Goal: Communication & Community: Ask a question

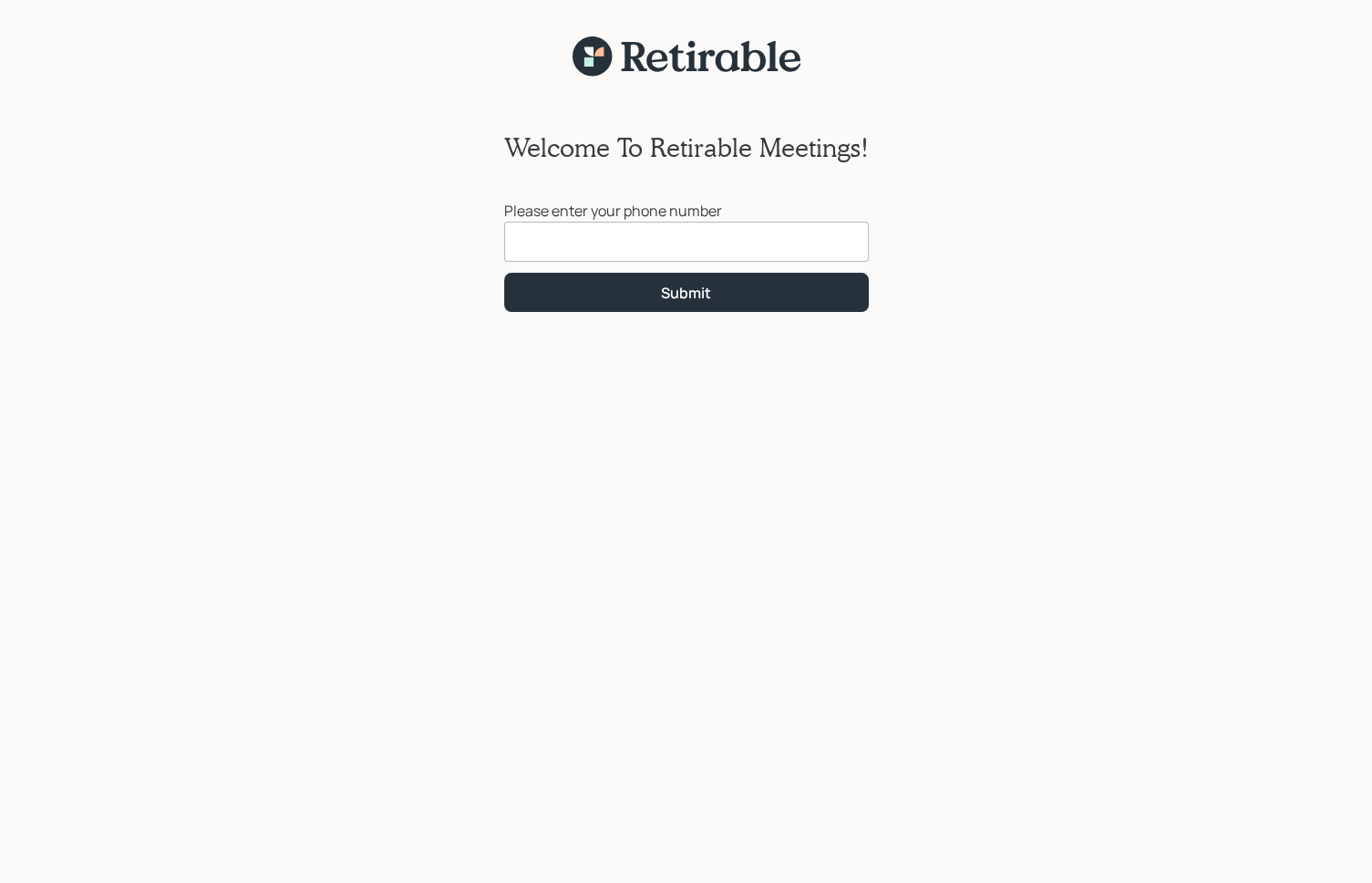
click at [590, 237] on input at bounding box center [686, 241] width 364 height 40
type input "[PHONE_NUMBER]"
click button "Submit" at bounding box center [686, 291] width 364 height 39
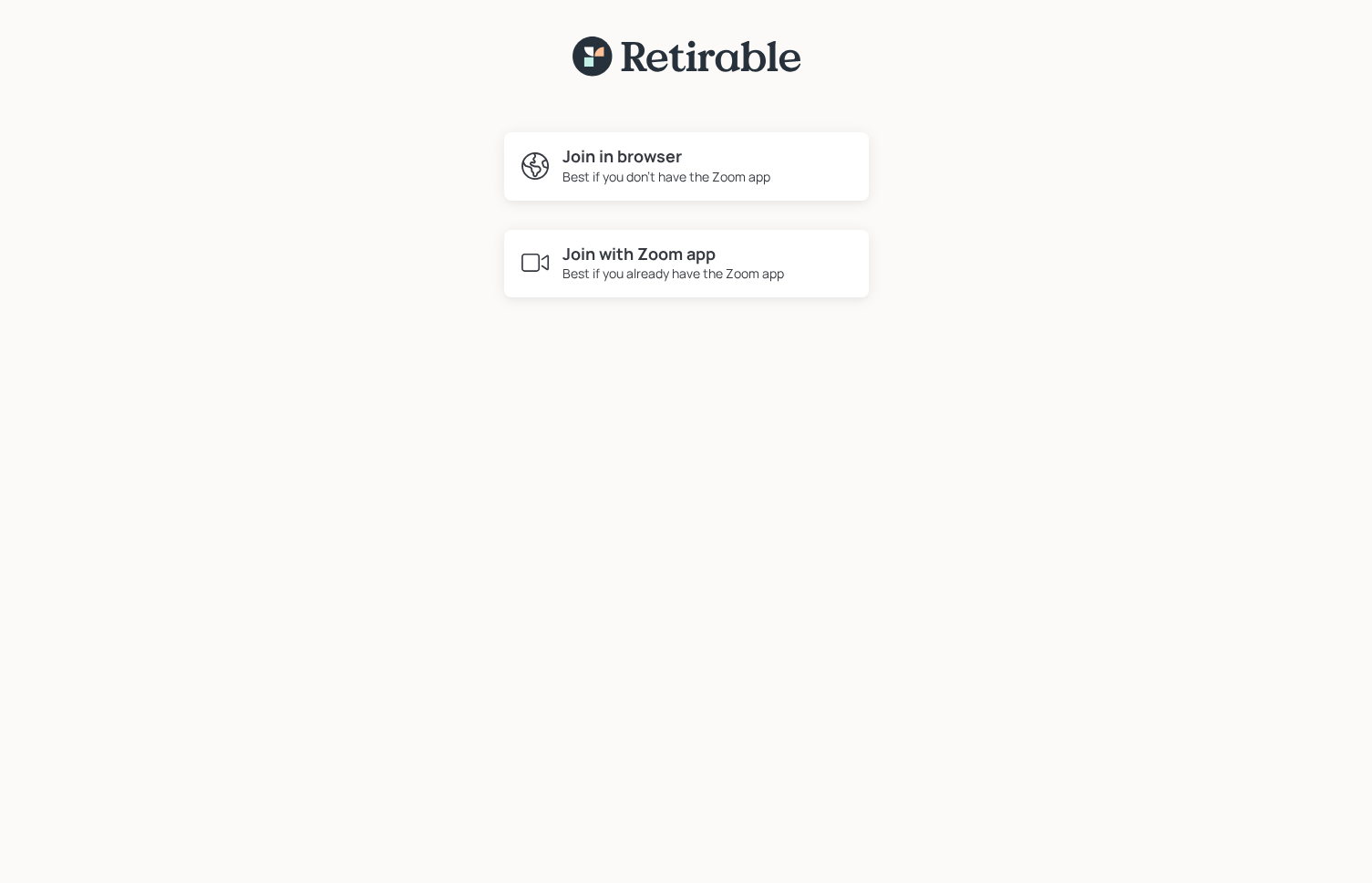
click at [615, 159] on h4 "Join in browser" at bounding box center [665, 157] width 207 height 20
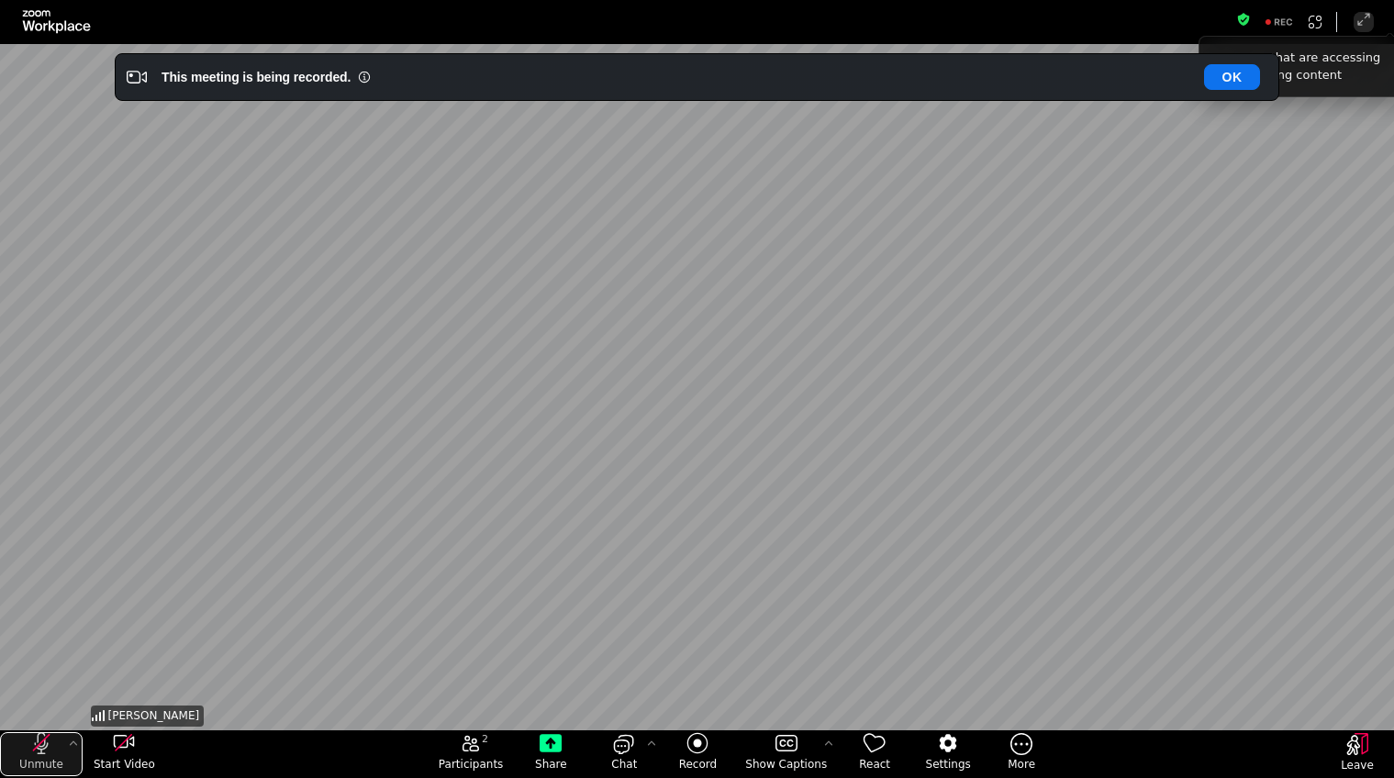
click at [39, 744] on icon "unmute my microphone" at bounding box center [41, 744] width 22 height 22
click at [0, 777] on html "Fullscreen Mute Start Video 2 Participants Share Chat Record Show Captions Reac…" at bounding box center [697, 389] width 1394 height 778
click at [39, 748] on div "mute my microphone" at bounding box center [41, 744] width 22 height 22
click at [44, 747] on icon "unmute my microphone" at bounding box center [41, 744] width 22 height 22
click at [44, 747] on div "mute my microphone" at bounding box center [41, 743] width 7 height 7
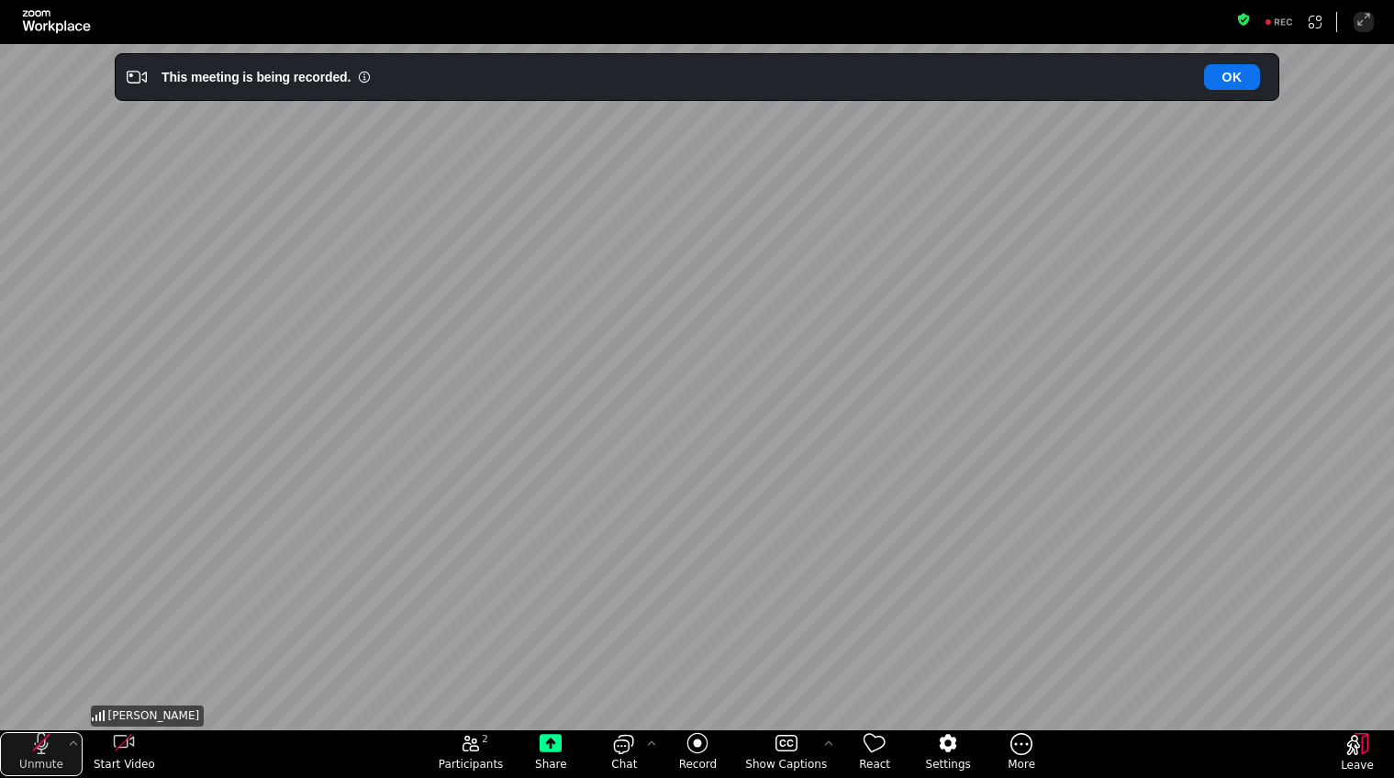
click at [47, 748] on icon "unmute my microphone" at bounding box center [41, 744] width 22 height 22
click at [126, 739] on icon "start my video" at bounding box center [124, 744] width 22 height 22
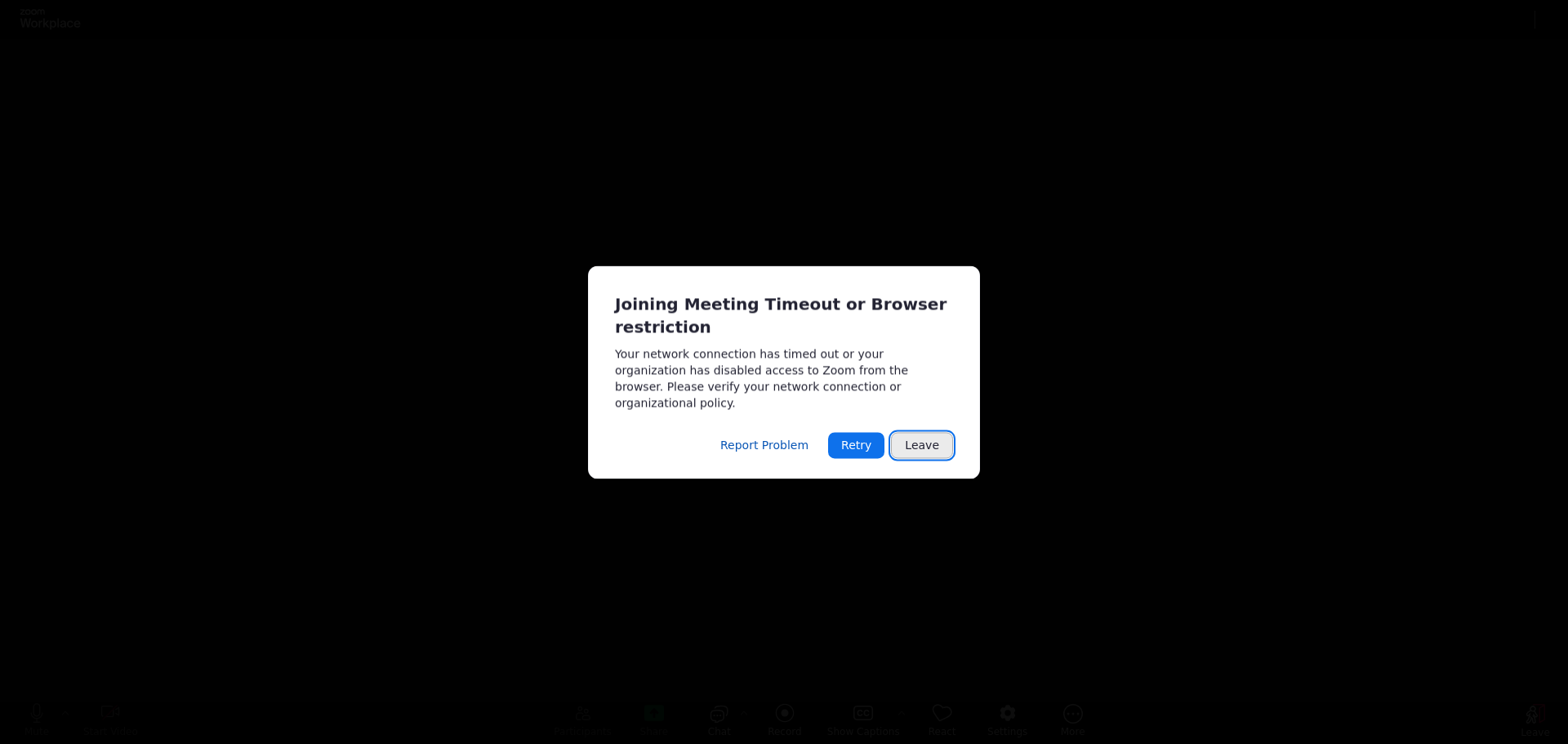
click at [911, 433] on button "Leave" at bounding box center [922, 445] width 62 height 26
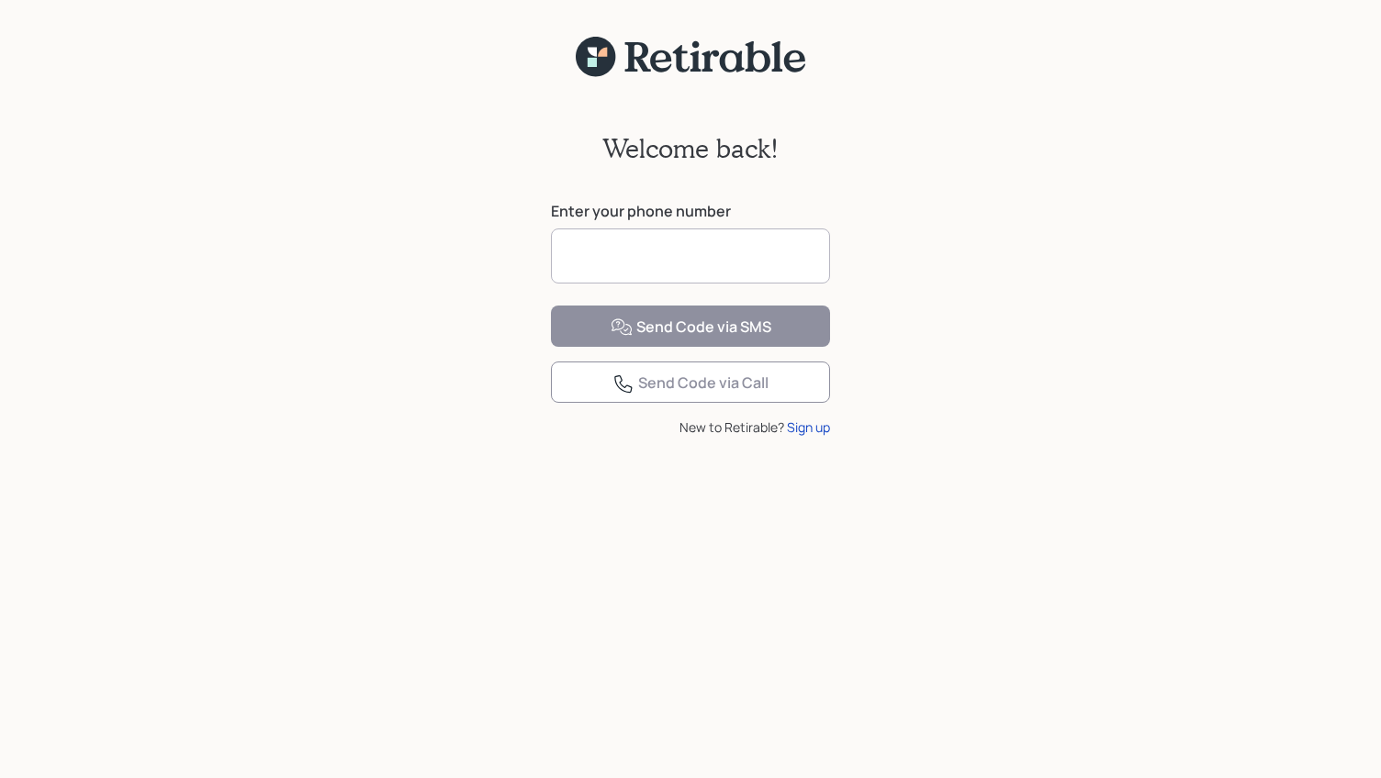
click at [664, 263] on input at bounding box center [690, 256] width 279 height 55
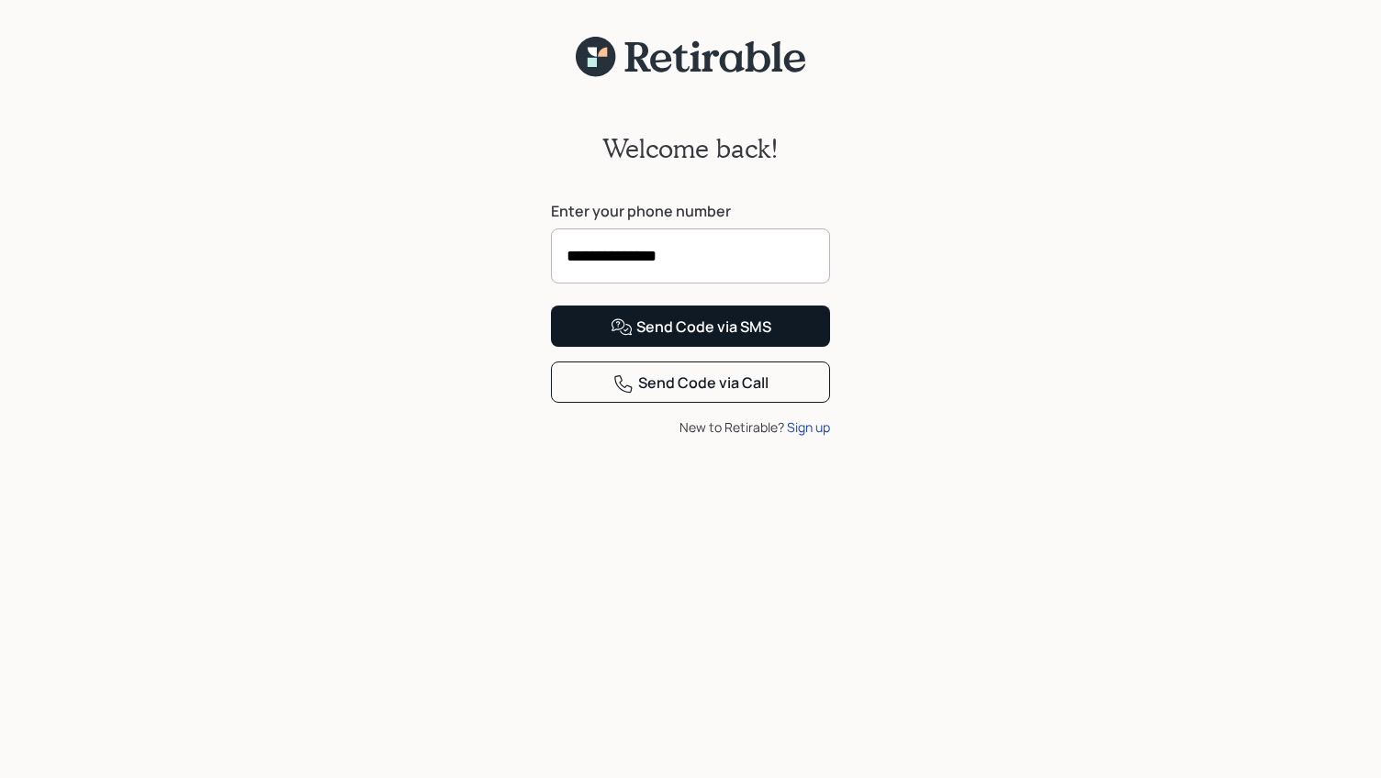
type input "**********"
click at [690, 339] on div "Send Code via SMS" at bounding box center [690, 328] width 161 height 22
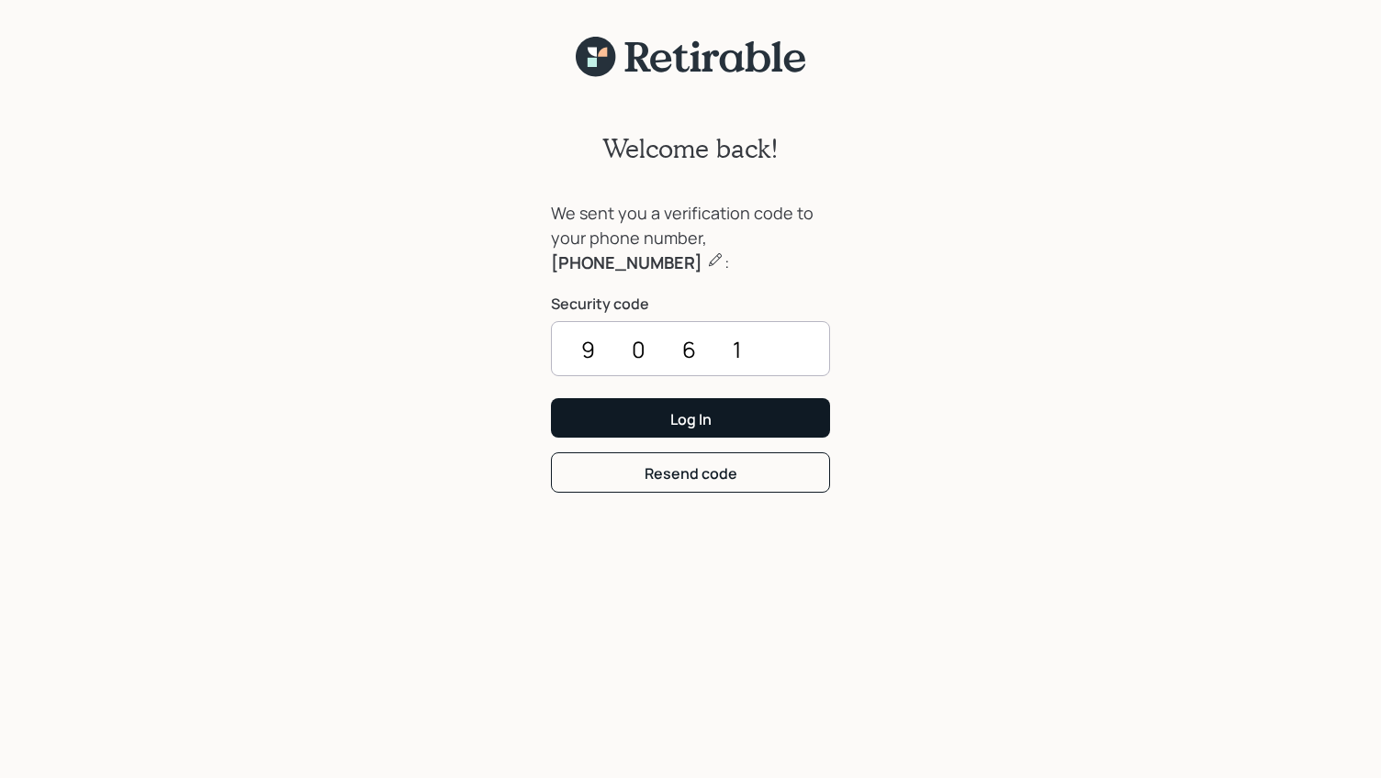
type input "9061"
click at [697, 420] on div "Log In" at bounding box center [690, 419] width 41 height 20
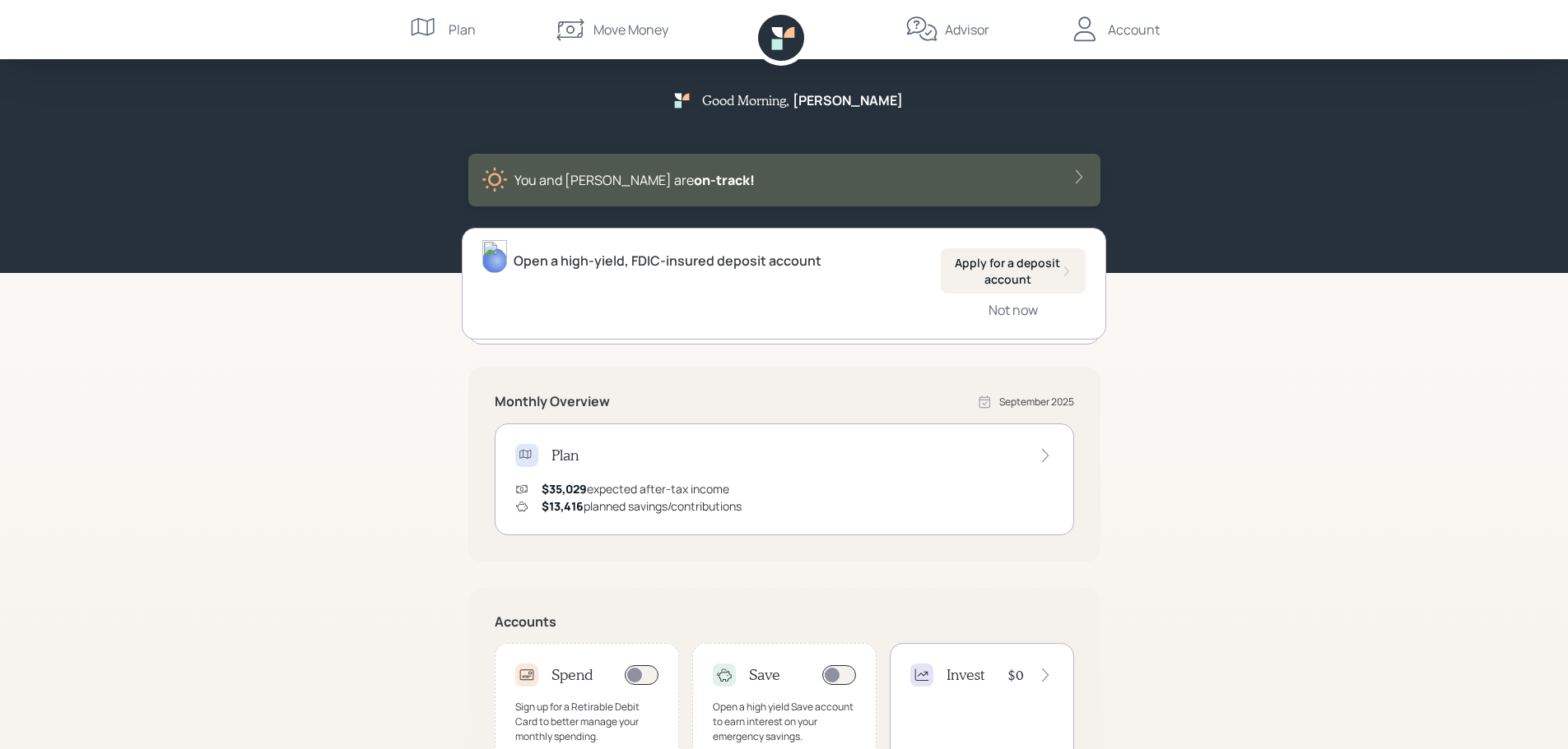
click at [598, 26] on div "Move Money" at bounding box center [631, 30] width 75 height 20
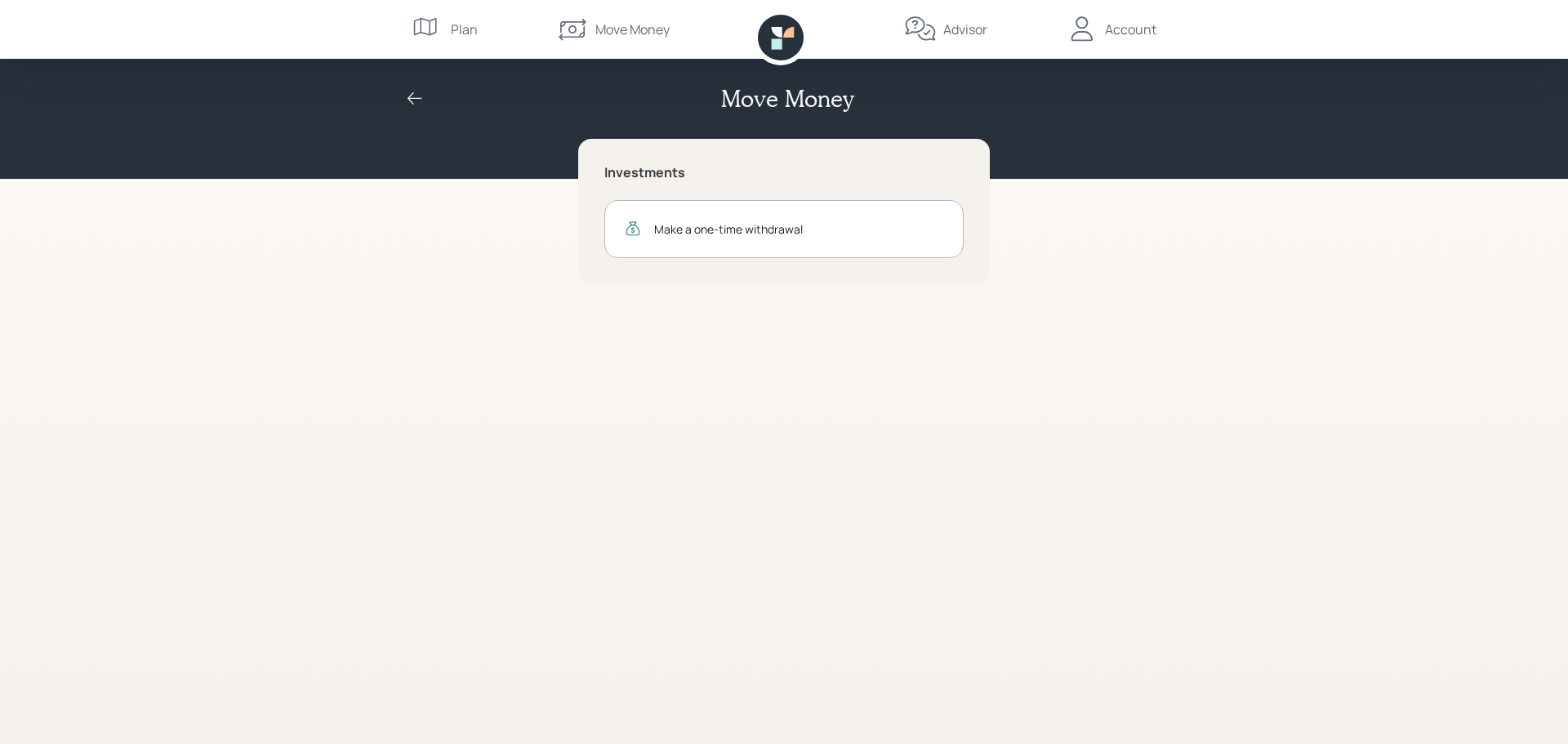
click at [443, 23] on icon at bounding box center [428, 29] width 33 height 33
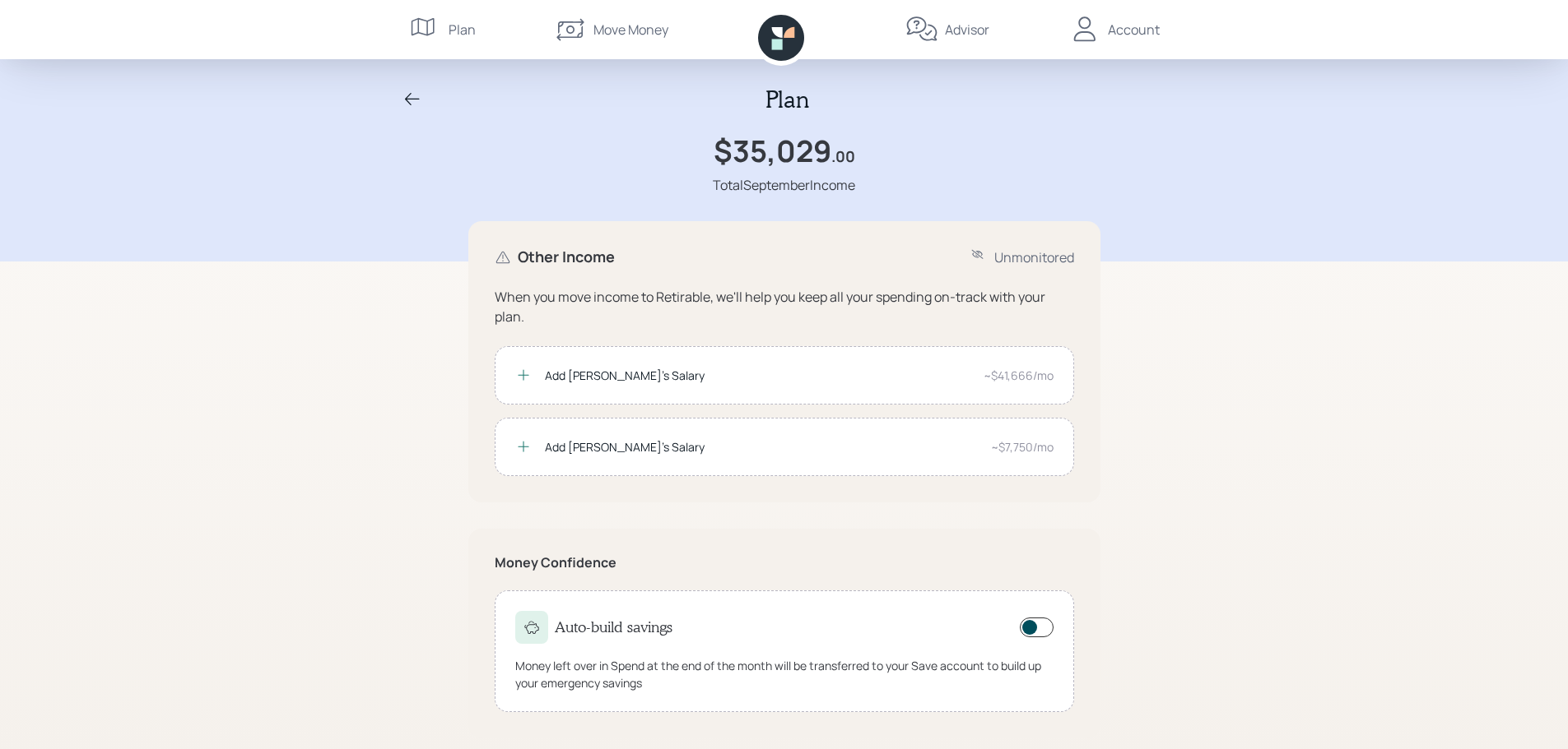
click at [637, 18] on div "Move Money" at bounding box center [611, 30] width 115 height 59
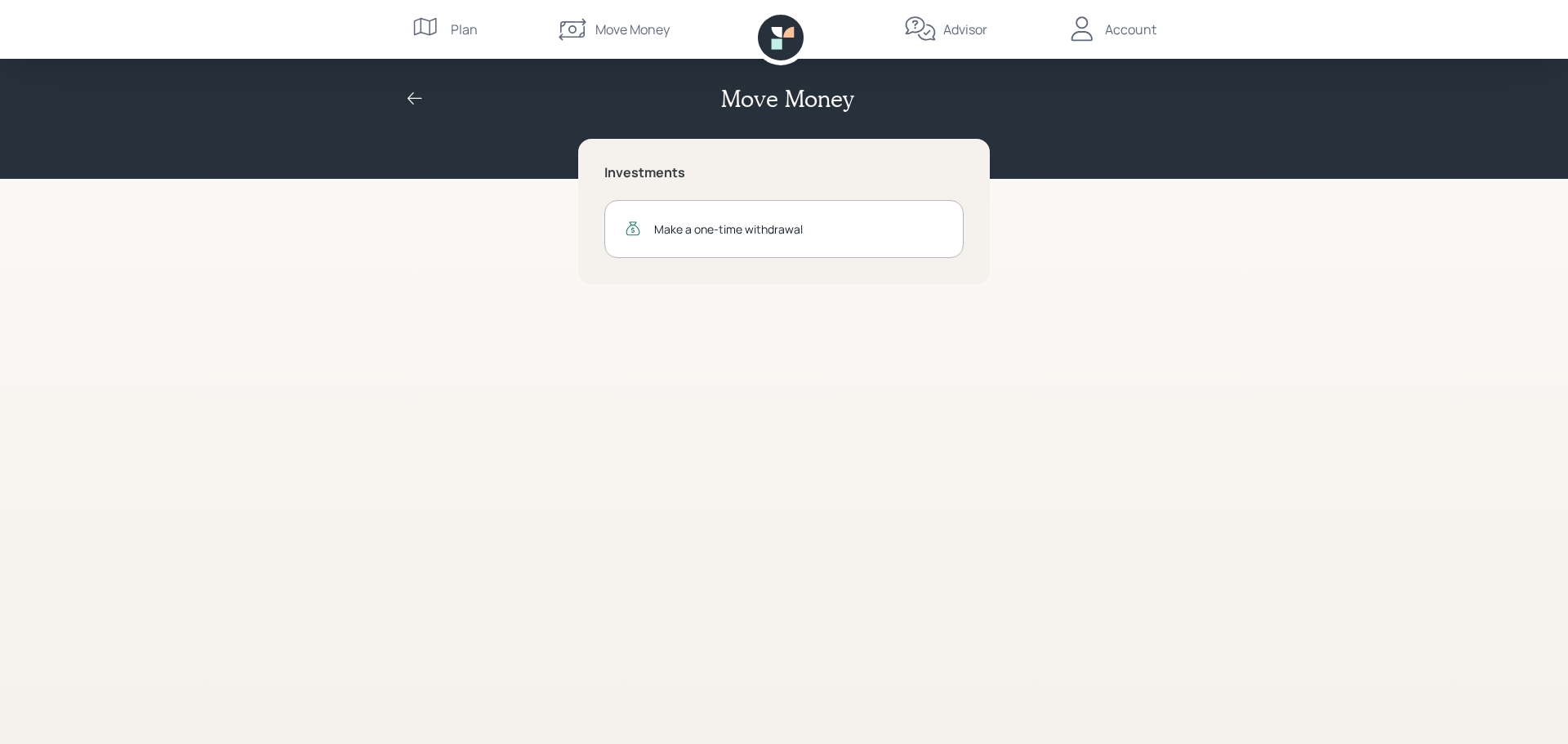
click at [785, 40] on icon at bounding box center [780, 37] width 45 height 45
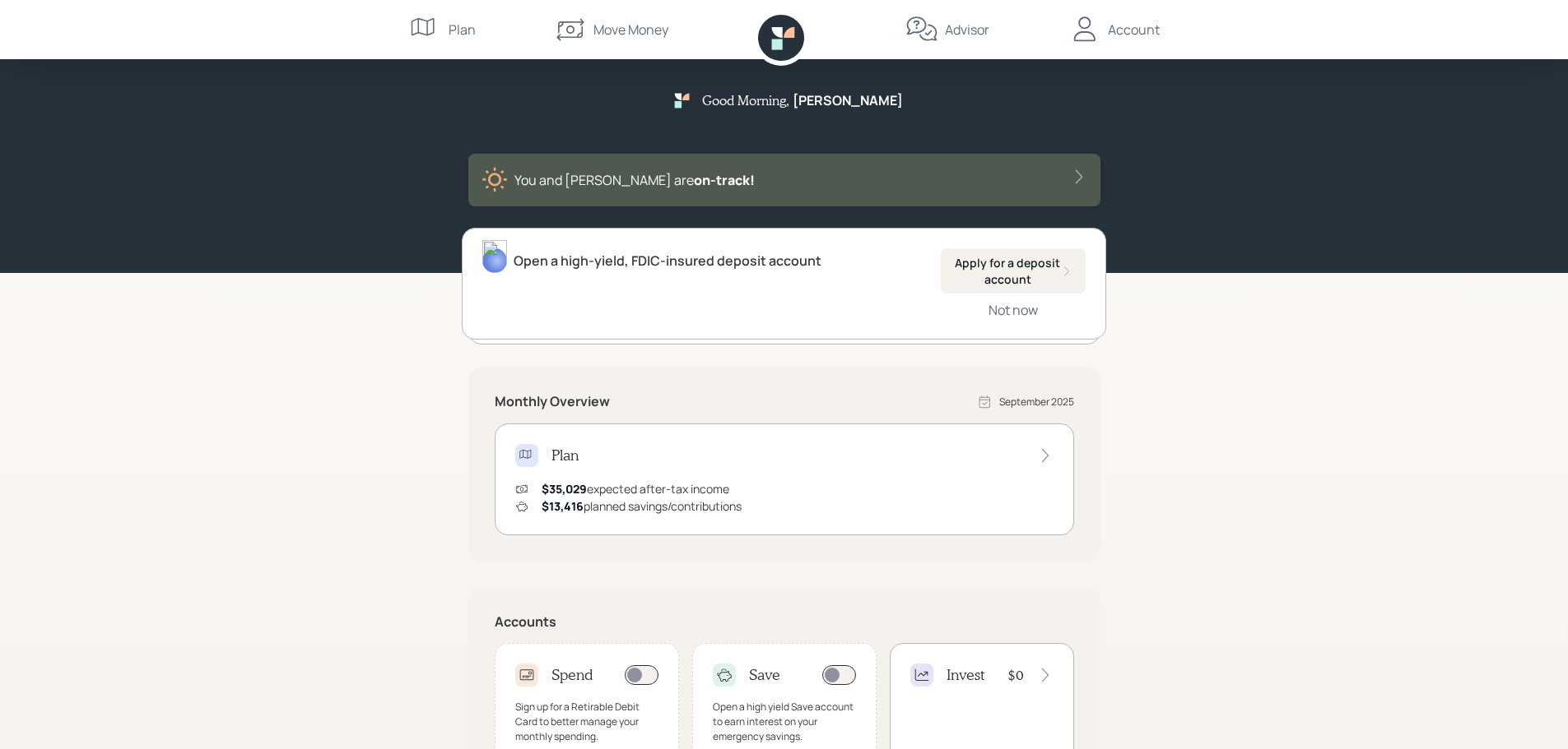
click at [986, 178] on div "You and [PERSON_NAME] are on‑track!" at bounding box center [784, 179] width 606 height 26
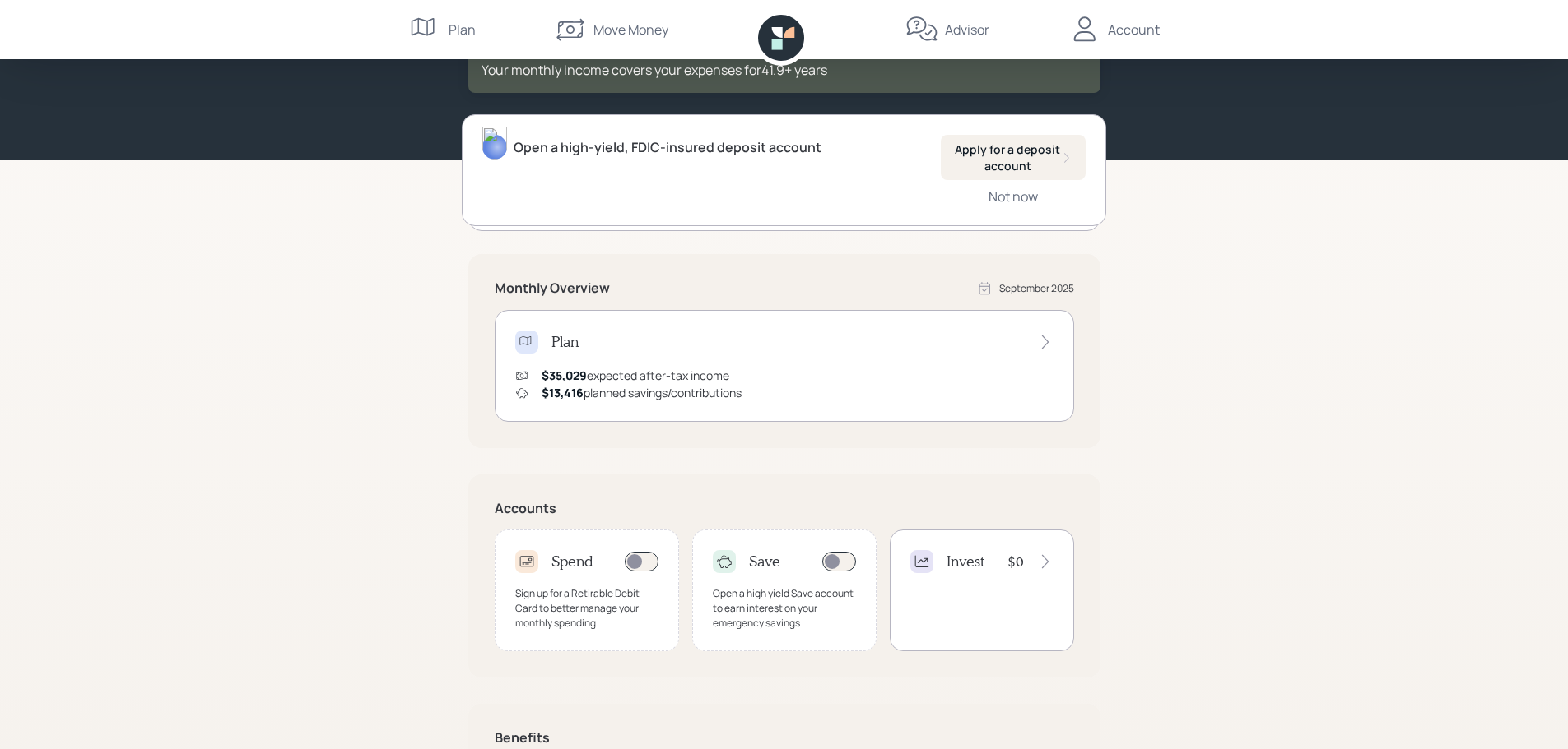
scroll to position [165, 0]
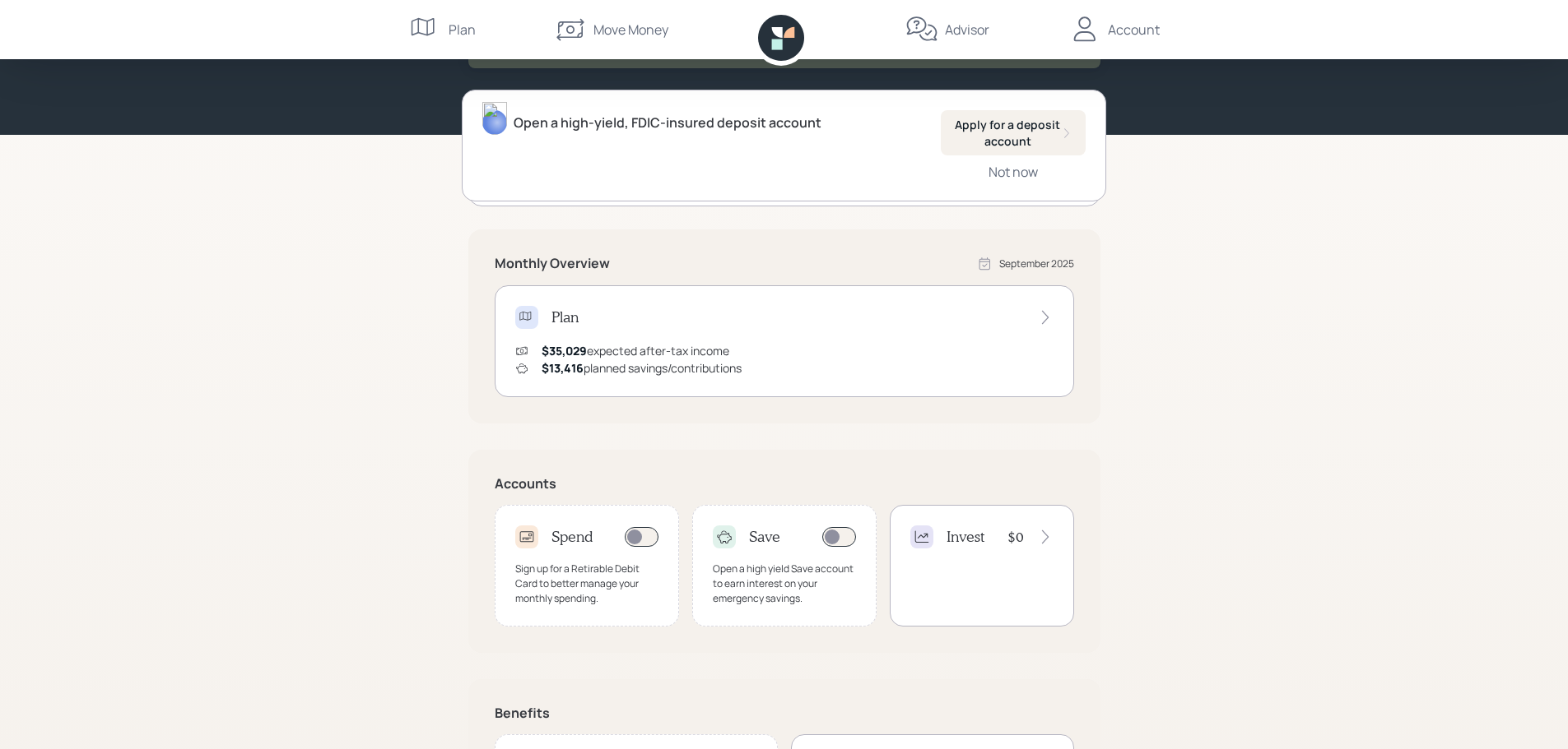
click at [1028, 308] on div "Plan" at bounding box center [784, 318] width 538 height 23
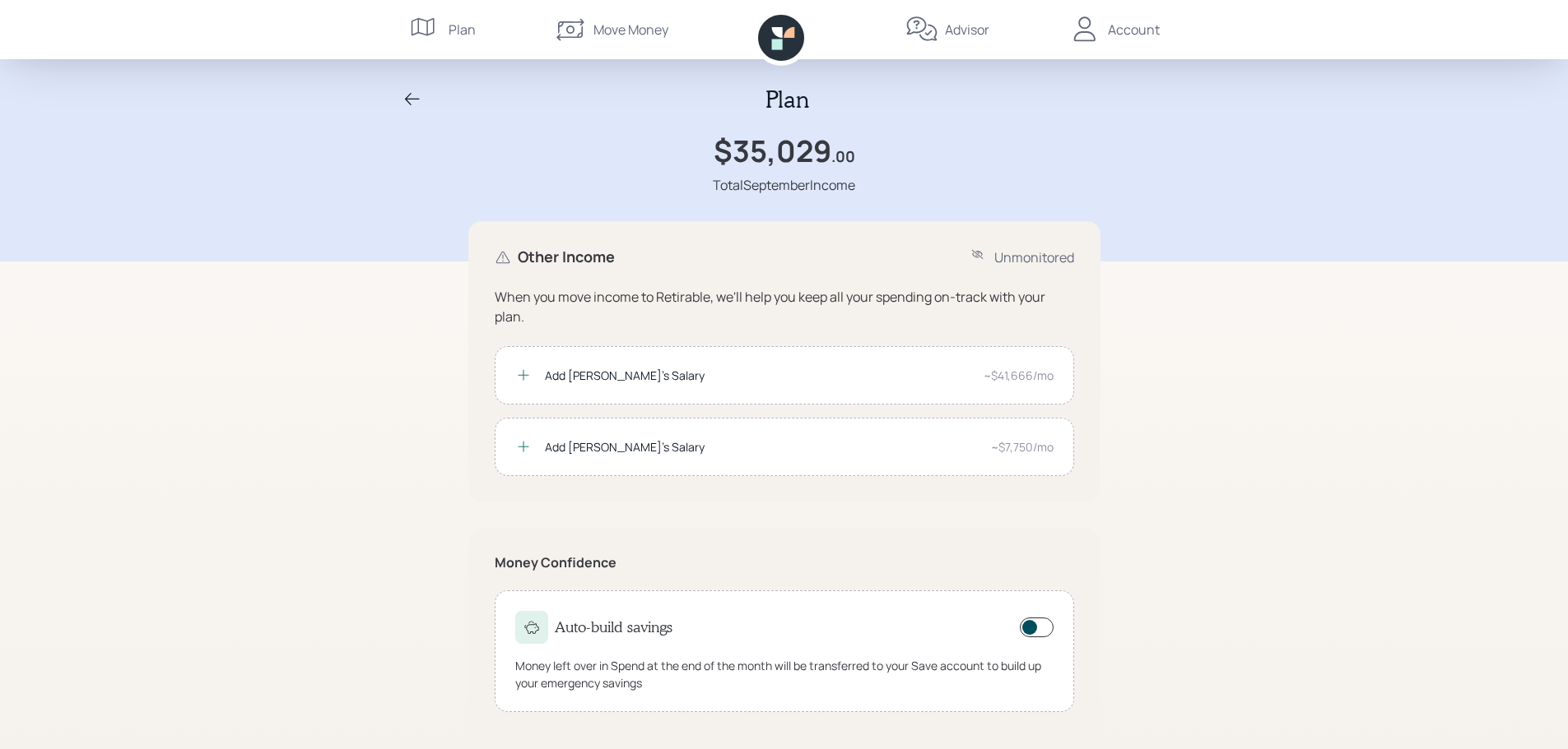
click at [408, 99] on icon at bounding box center [412, 99] width 20 height 20
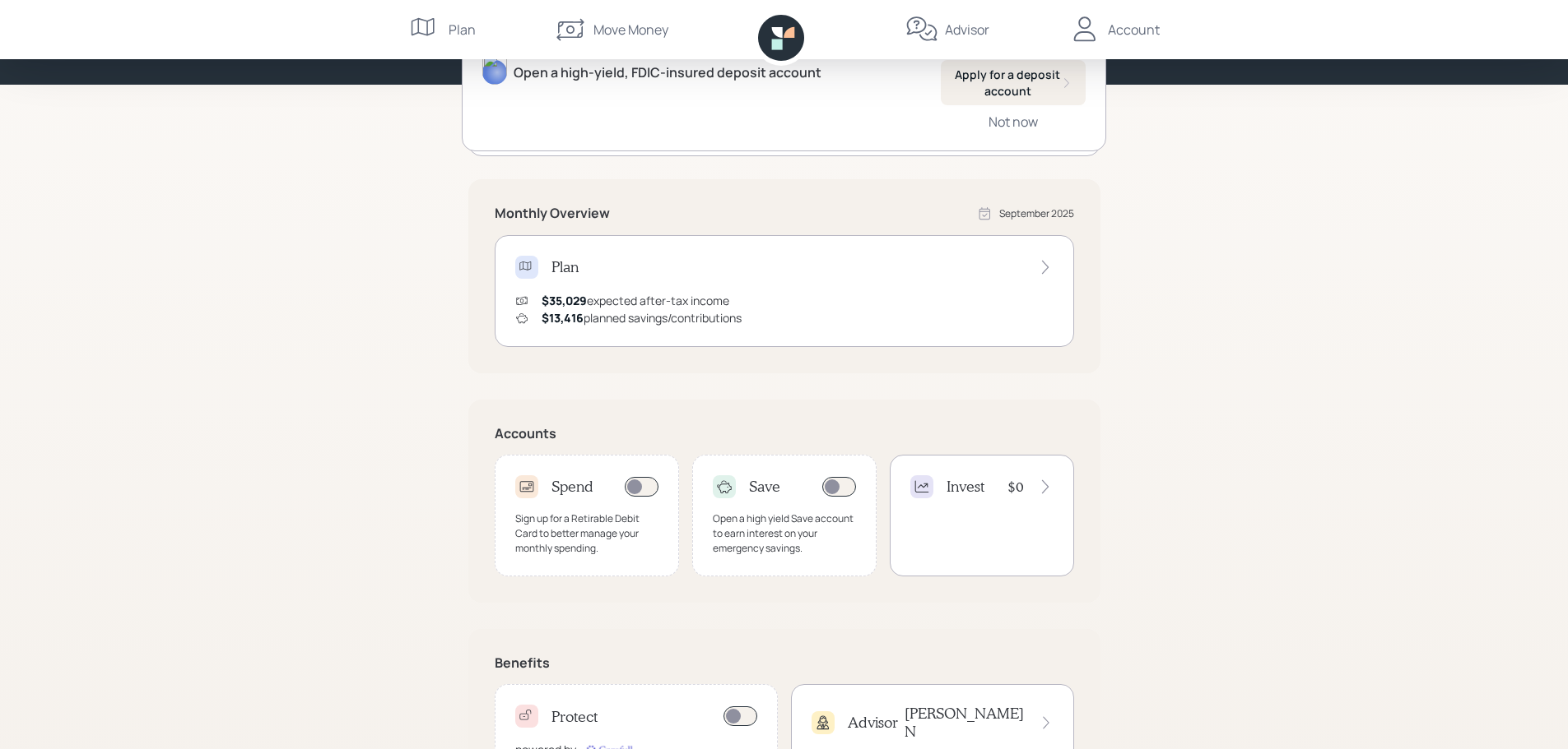
scroll to position [271, 0]
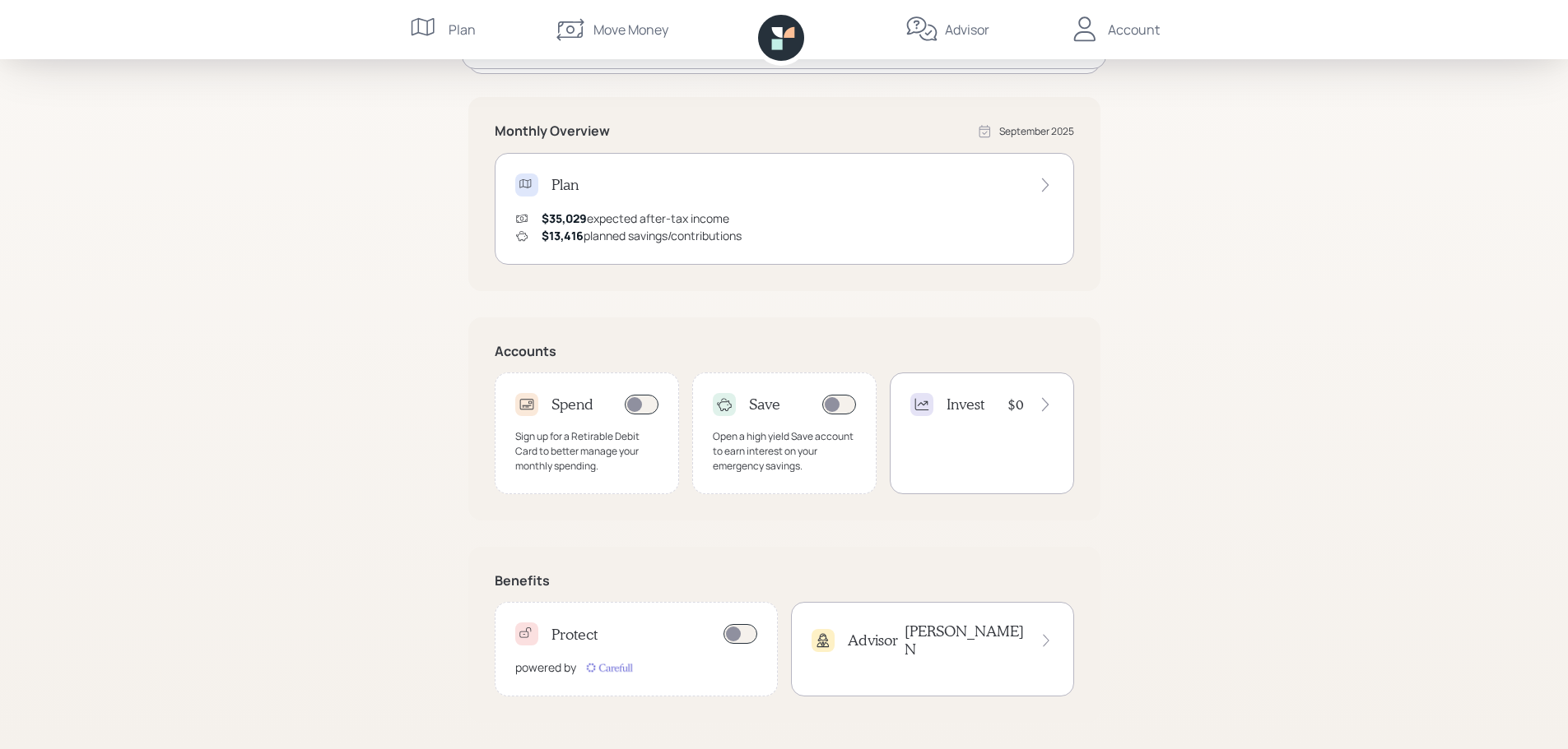
click at [975, 405] on h4 "Invest" at bounding box center [966, 405] width 38 height 18
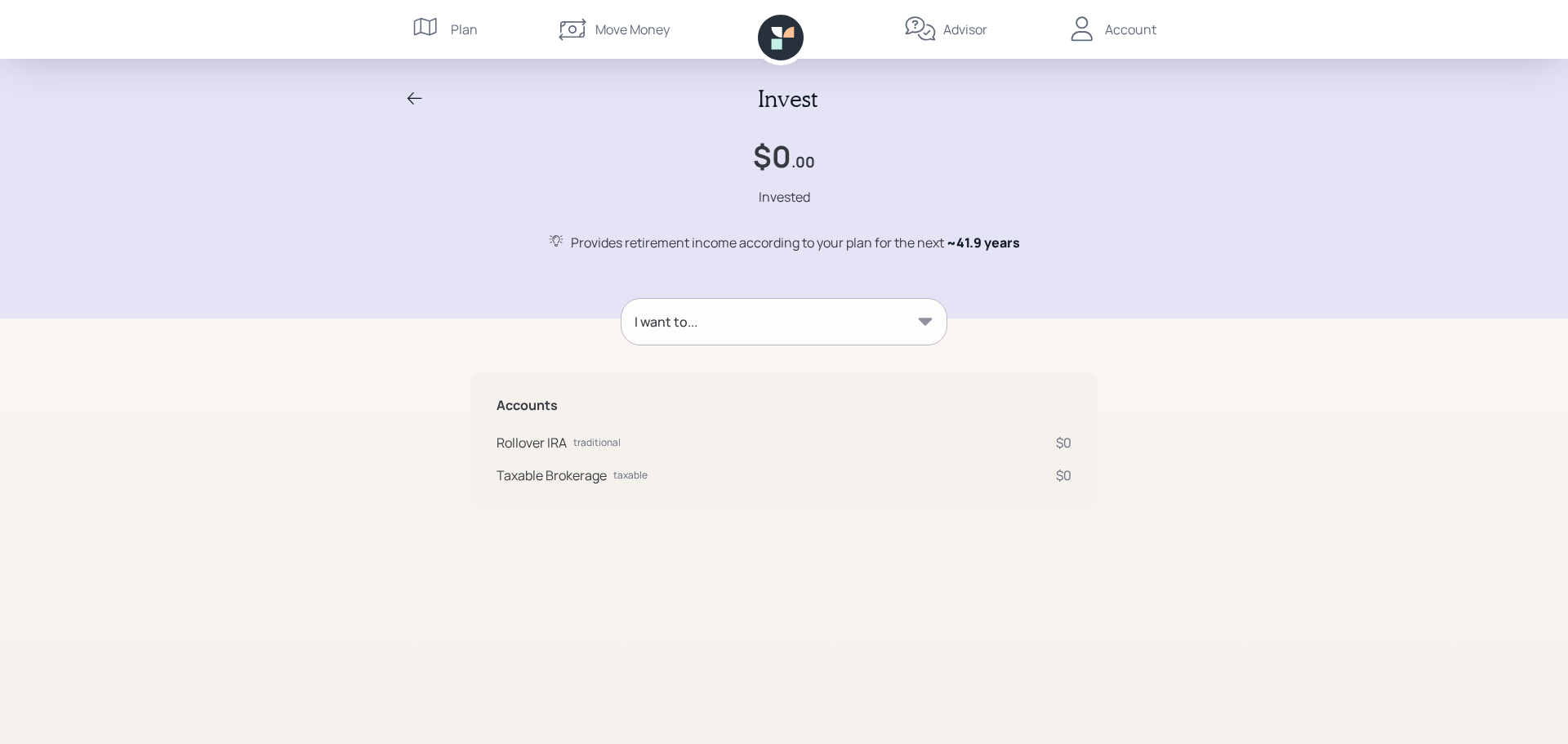
click at [923, 314] on icon at bounding box center [925, 322] width 16 height 16
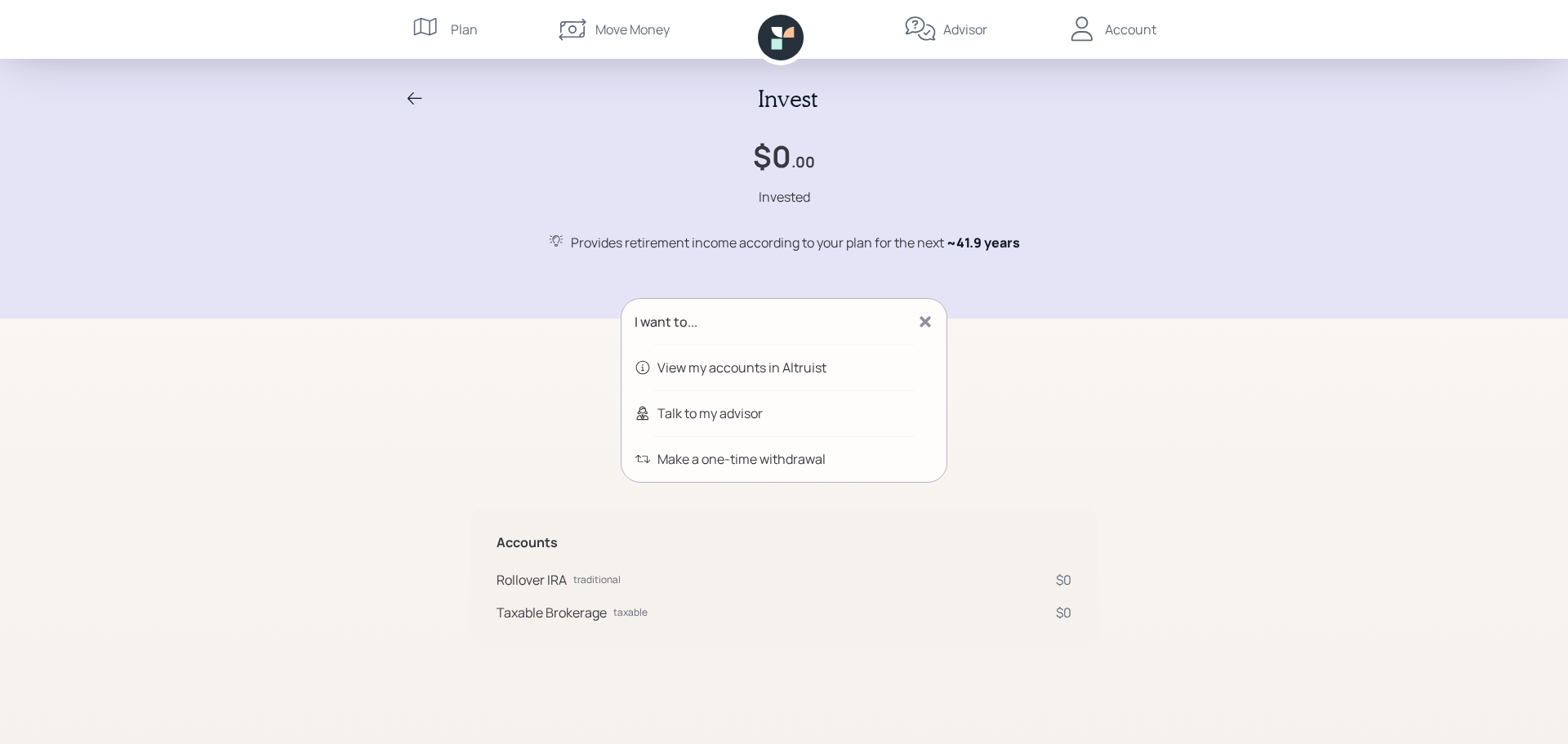
click at [720, 416] on div "Talk to my advisor" at bounding box center [710, 414] width 105 height 20
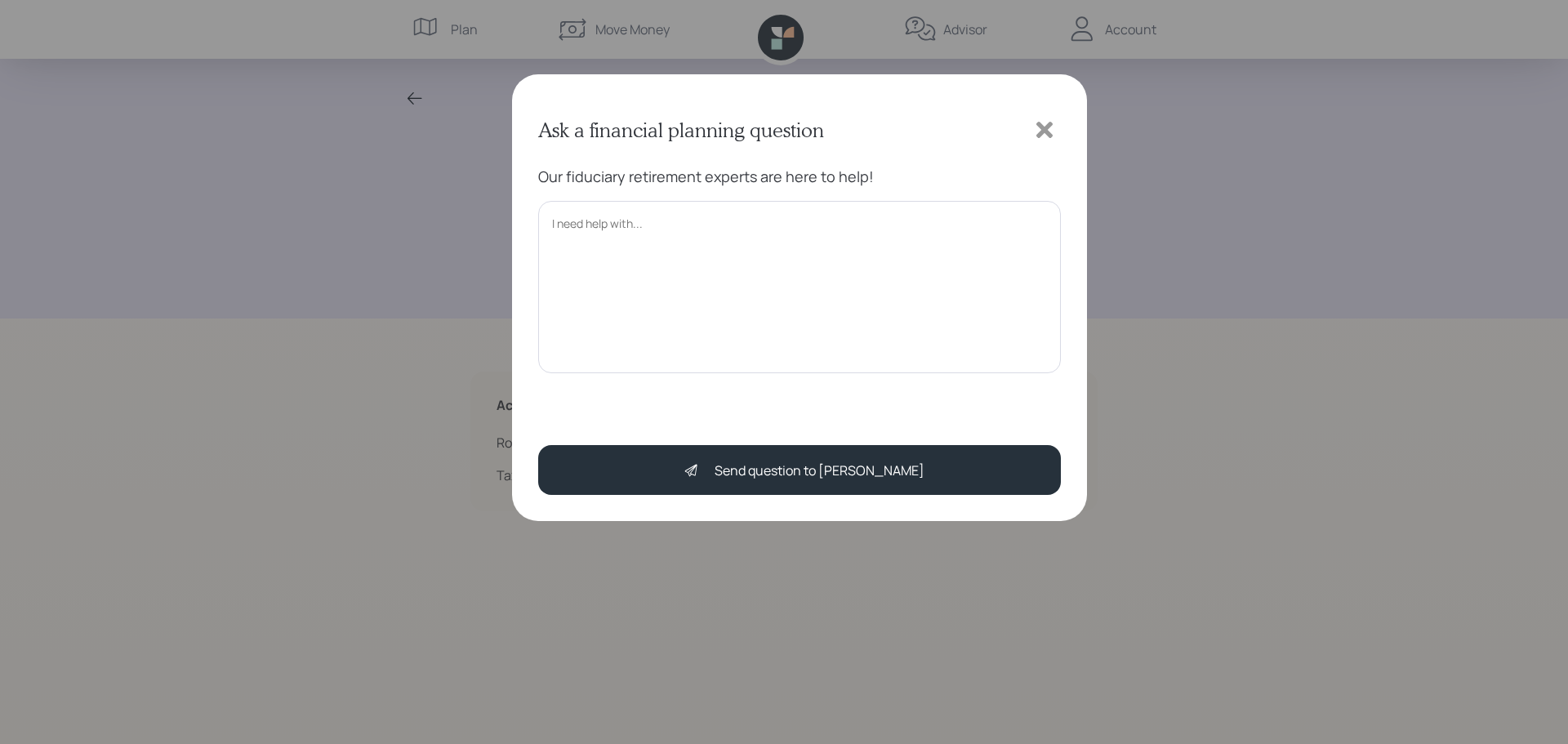
click at [720, 311] on textarea at bounding box center [800, 287] width 523 height 173
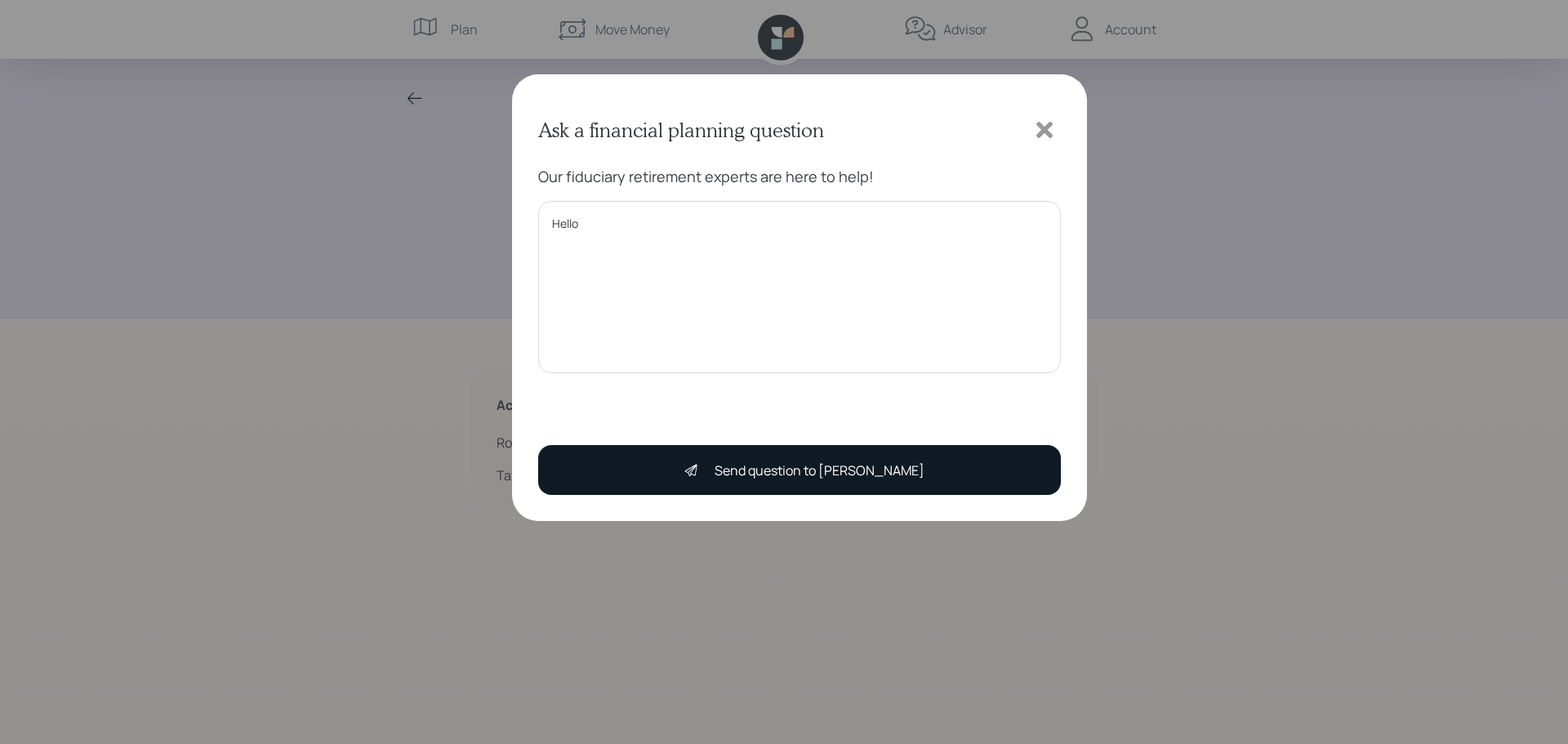
type textarea "Hello"
click at [819, 470] on div "Send question to [PERSON_NAME]" at bounding box center [819, 471] width 210 height 20
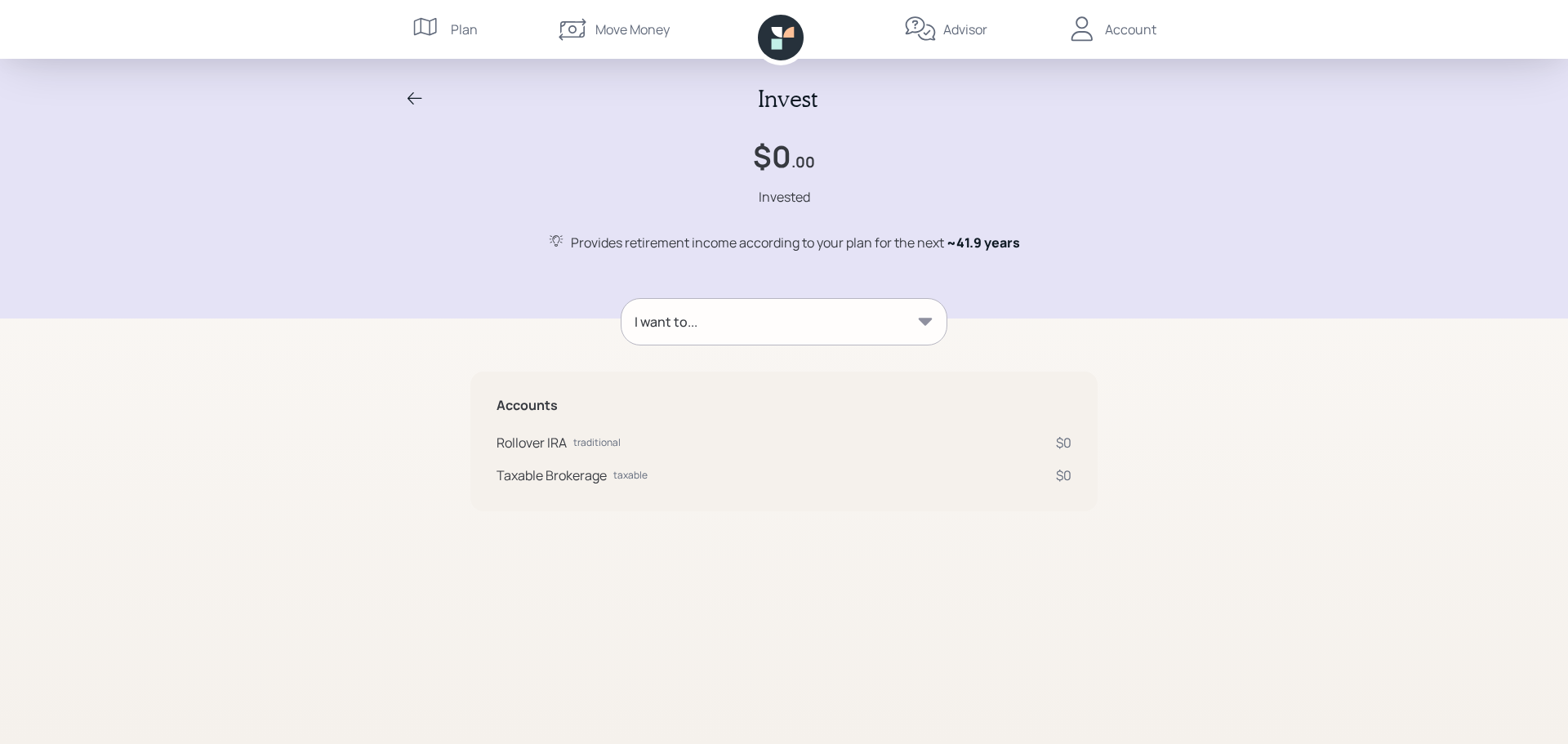
click at [817, 332] on div "I want to..." at bounding box center [784, 321] width 325 height 45
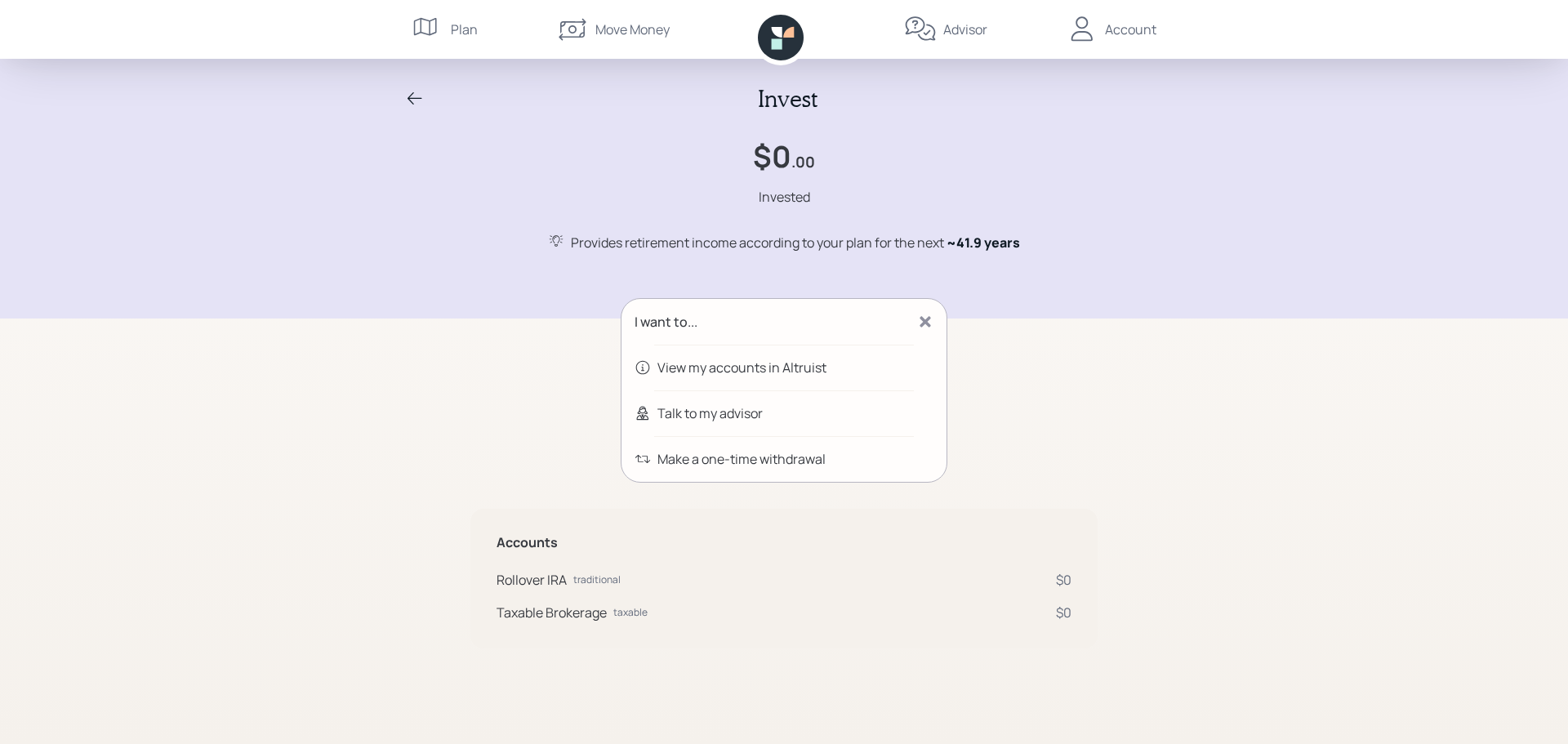
click at [480, 373] on div "I want to... View my accounts in Altruist Talk to my advisor Make a one-time wi…" at bounding box center [784, 473] width 627 height 351
click at [414, 102] on icon at bounding box center [414, 99] width 20 height 20
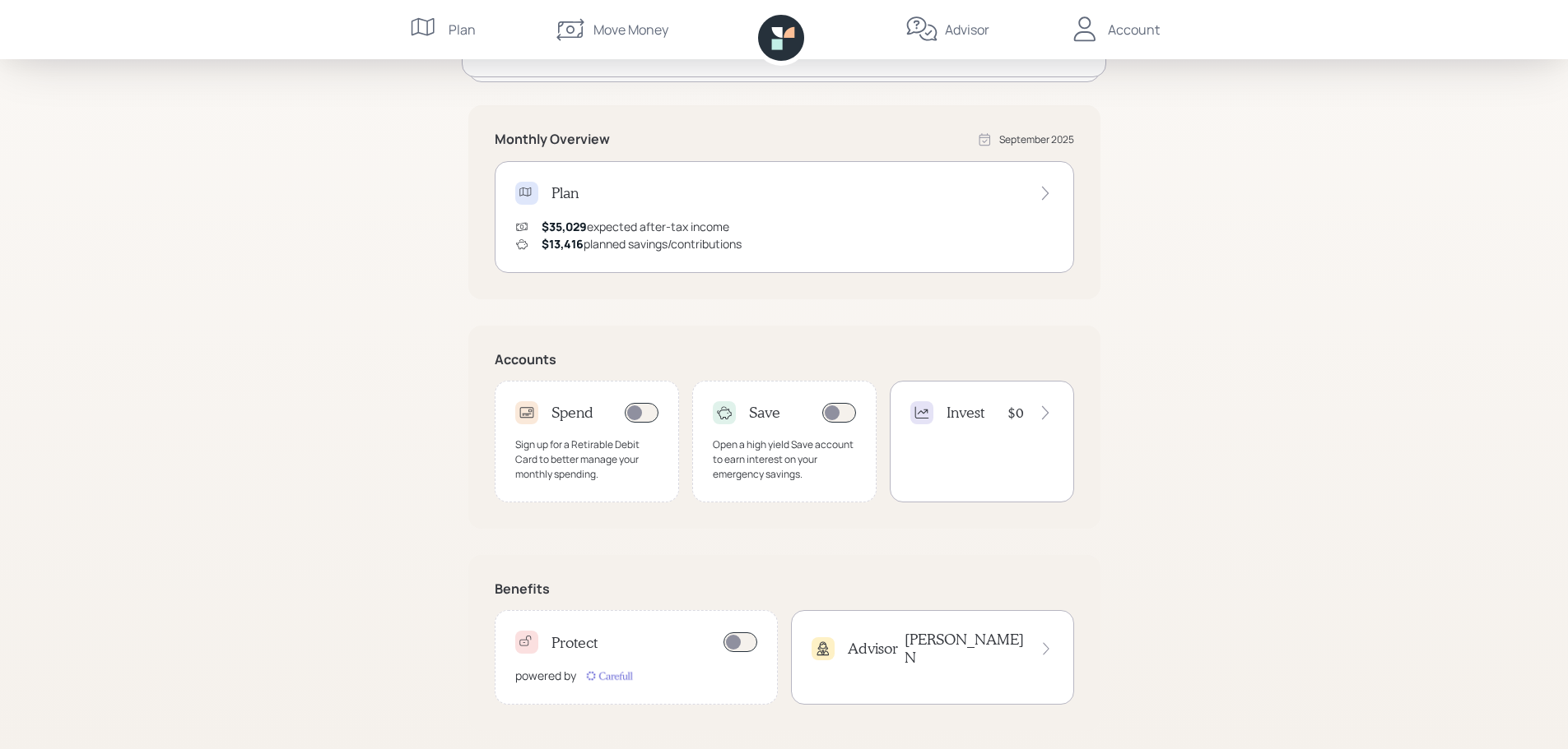
scroll to position [271, 0]
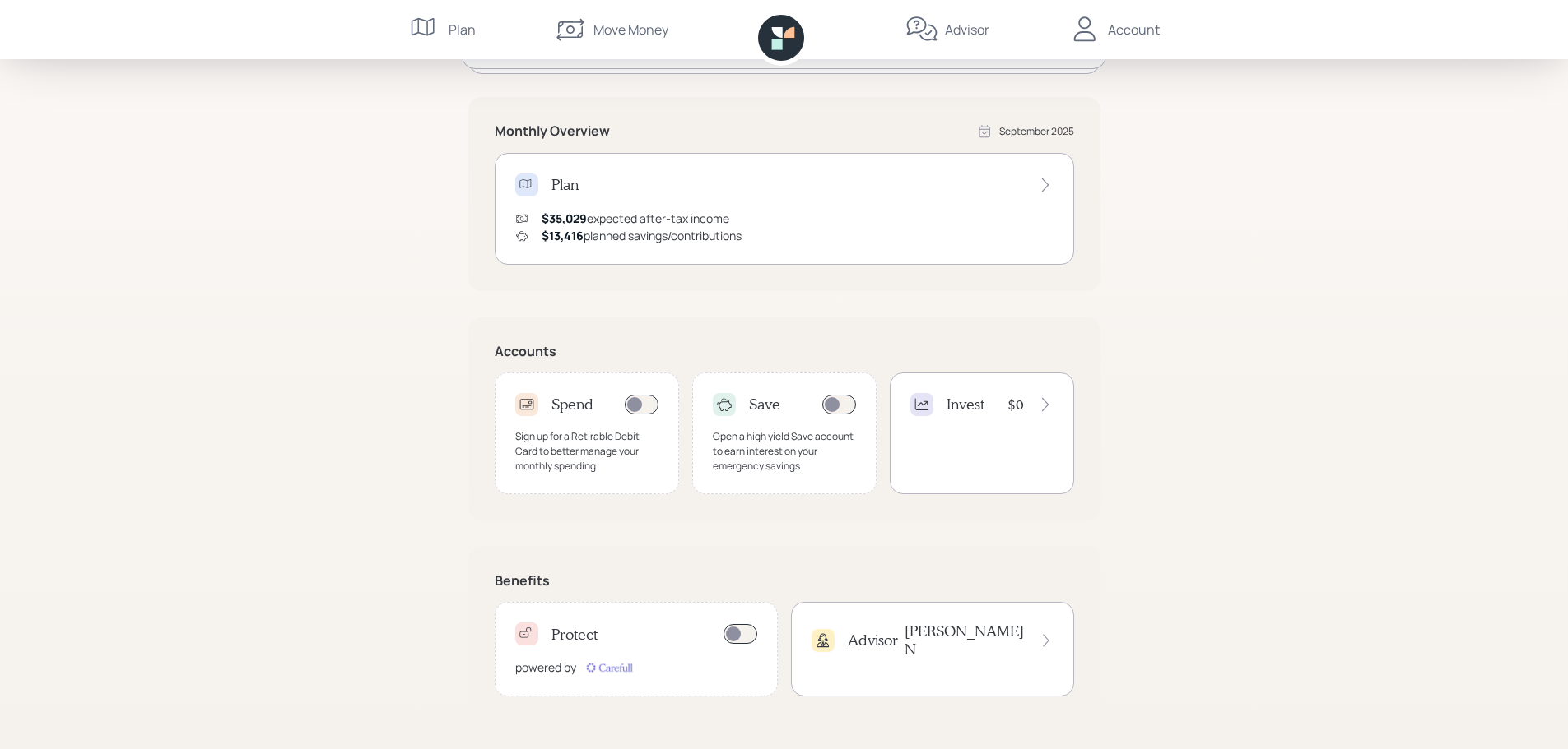
click at [567, 636] on h4 "Protect" at bounding box center [574, 635] width 46 height 18
click at [888, 639] on h4 "Advisor" at bounding box center [873, 641] width 50 height 18
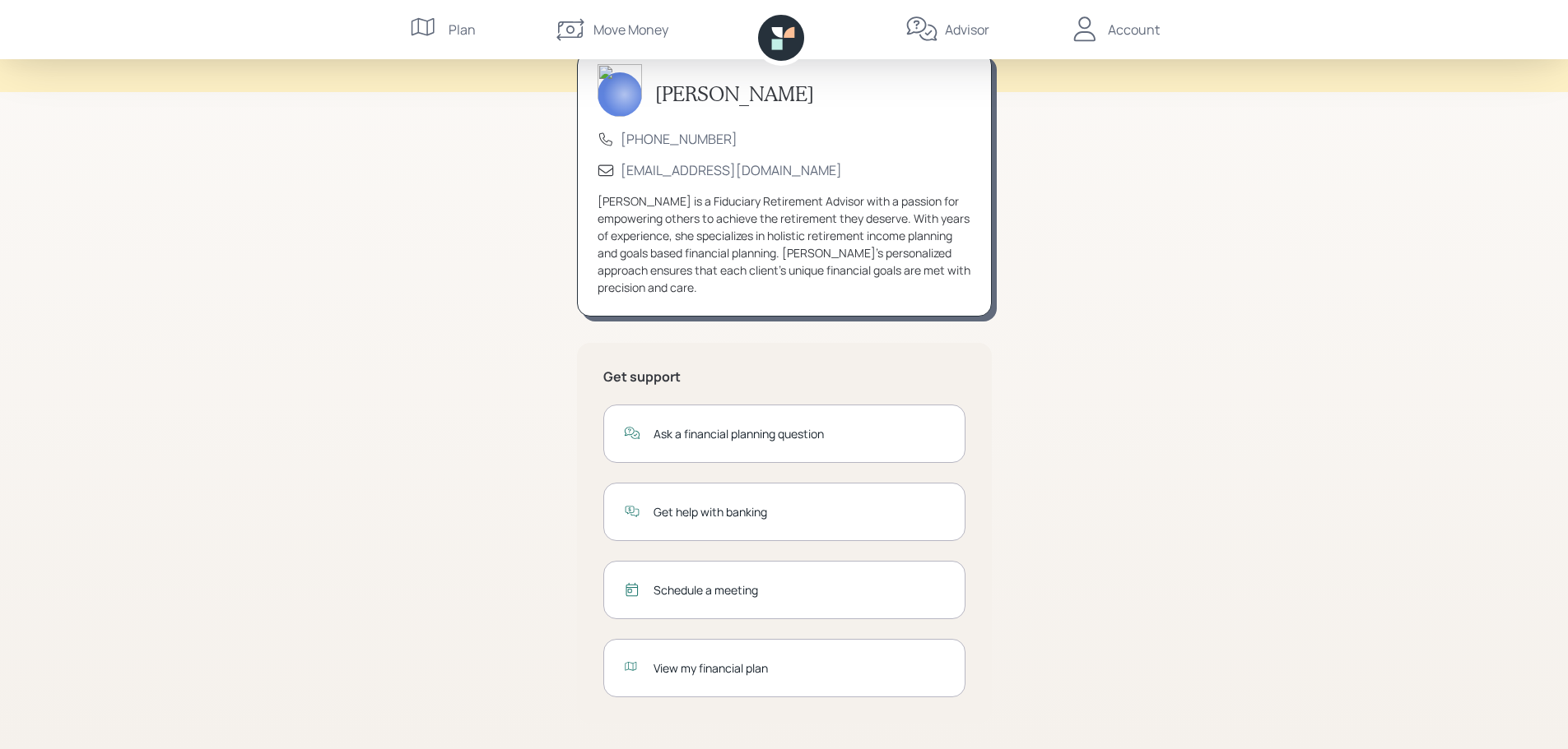
scroll to position [89, 0]
click at [749, 667] on div "View my financial plan" at bounding box center [799, 667] width 291 height 17
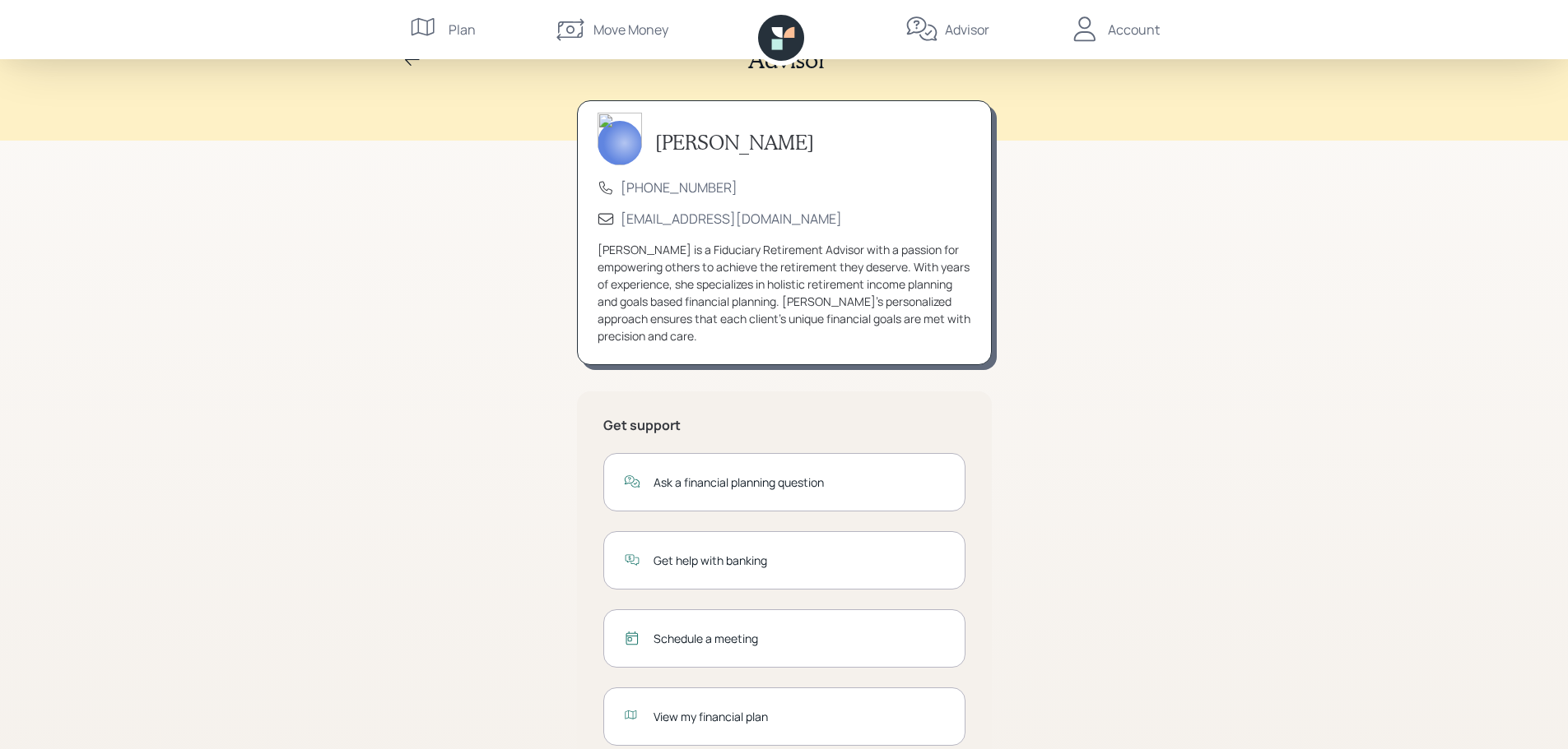
scroll to position [0, 0]
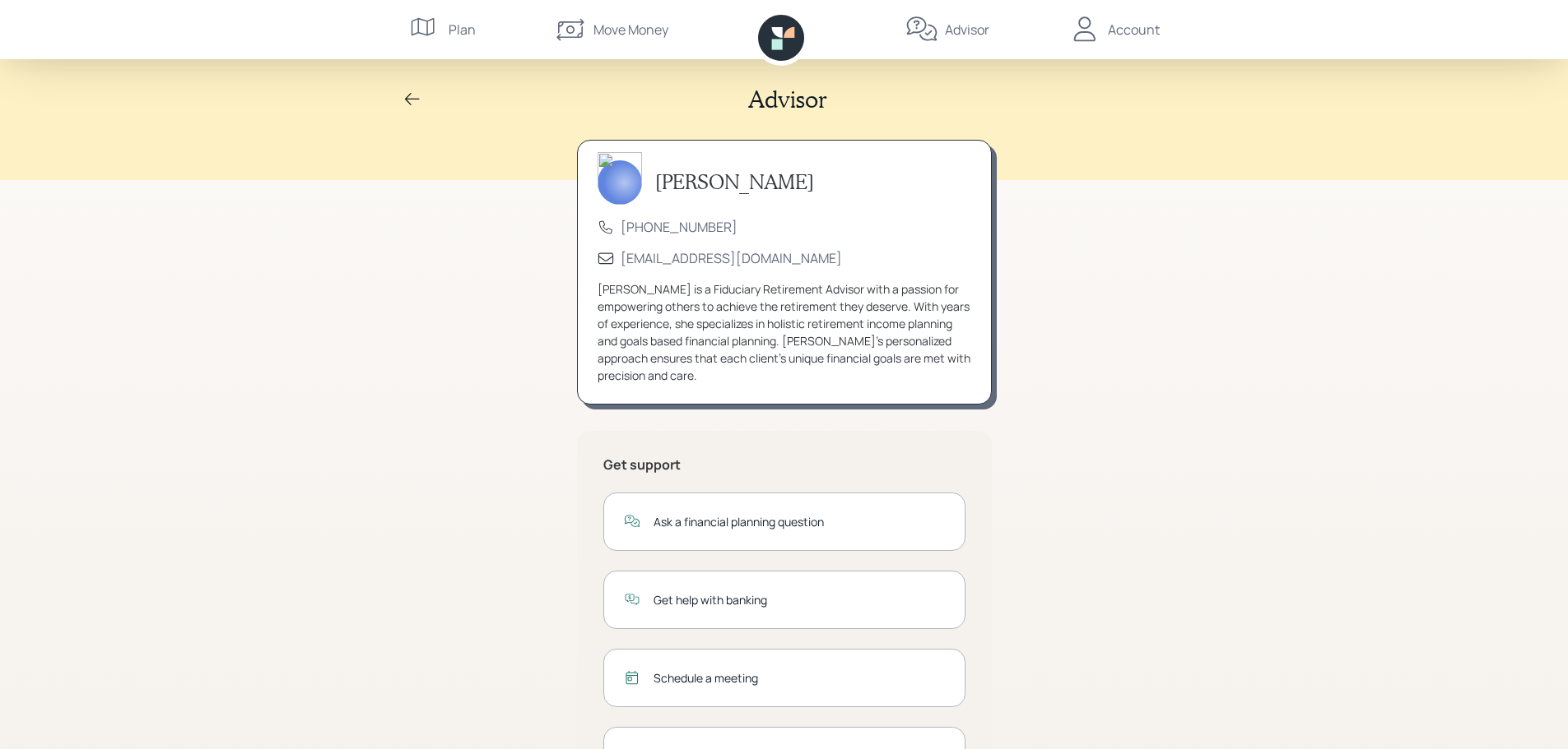
click at [405, 97] on icon at bounding box center [412, 99] width 20 height 20
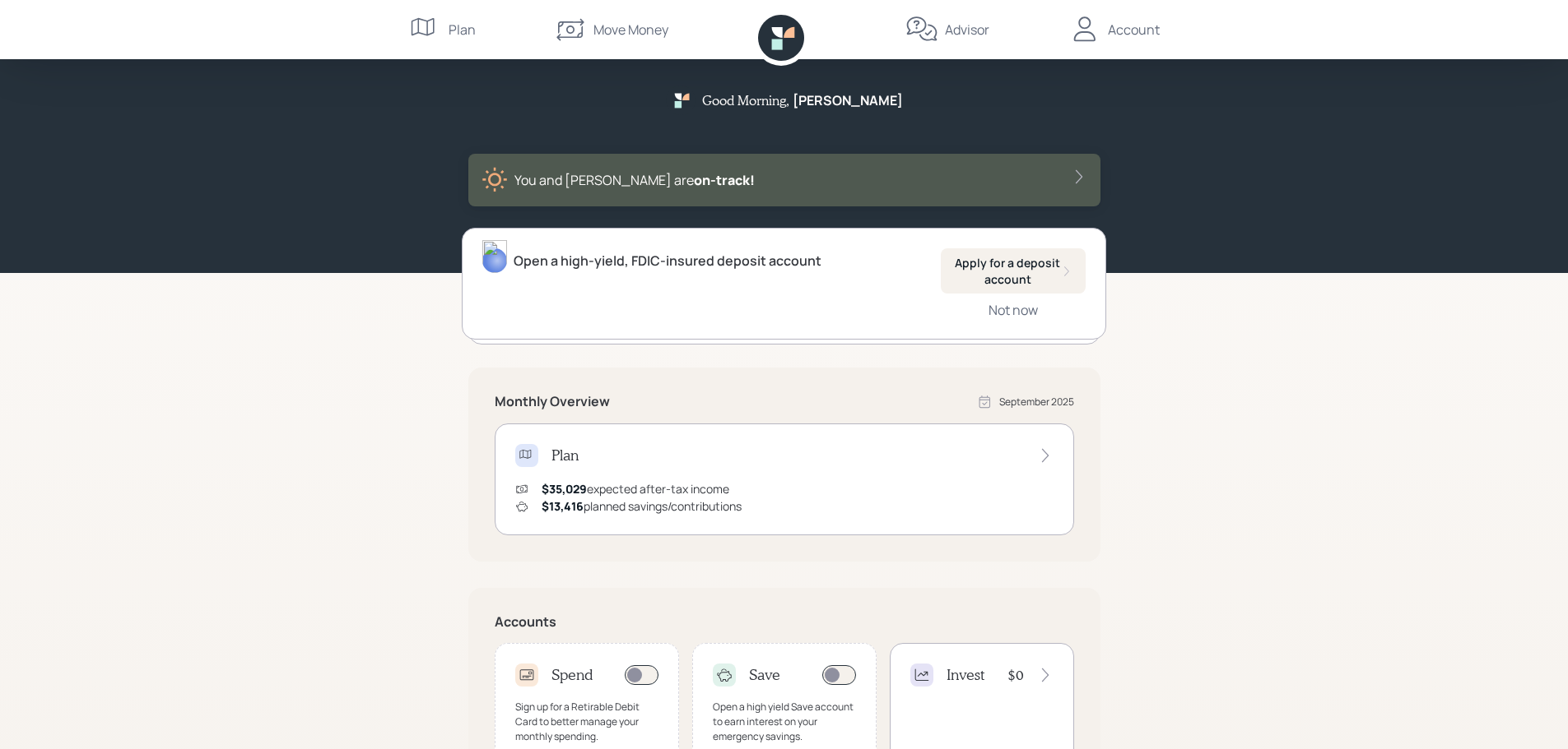
click at [1129, 27] on div "Account" at bounding box center [1134, 30] width 52 height 20
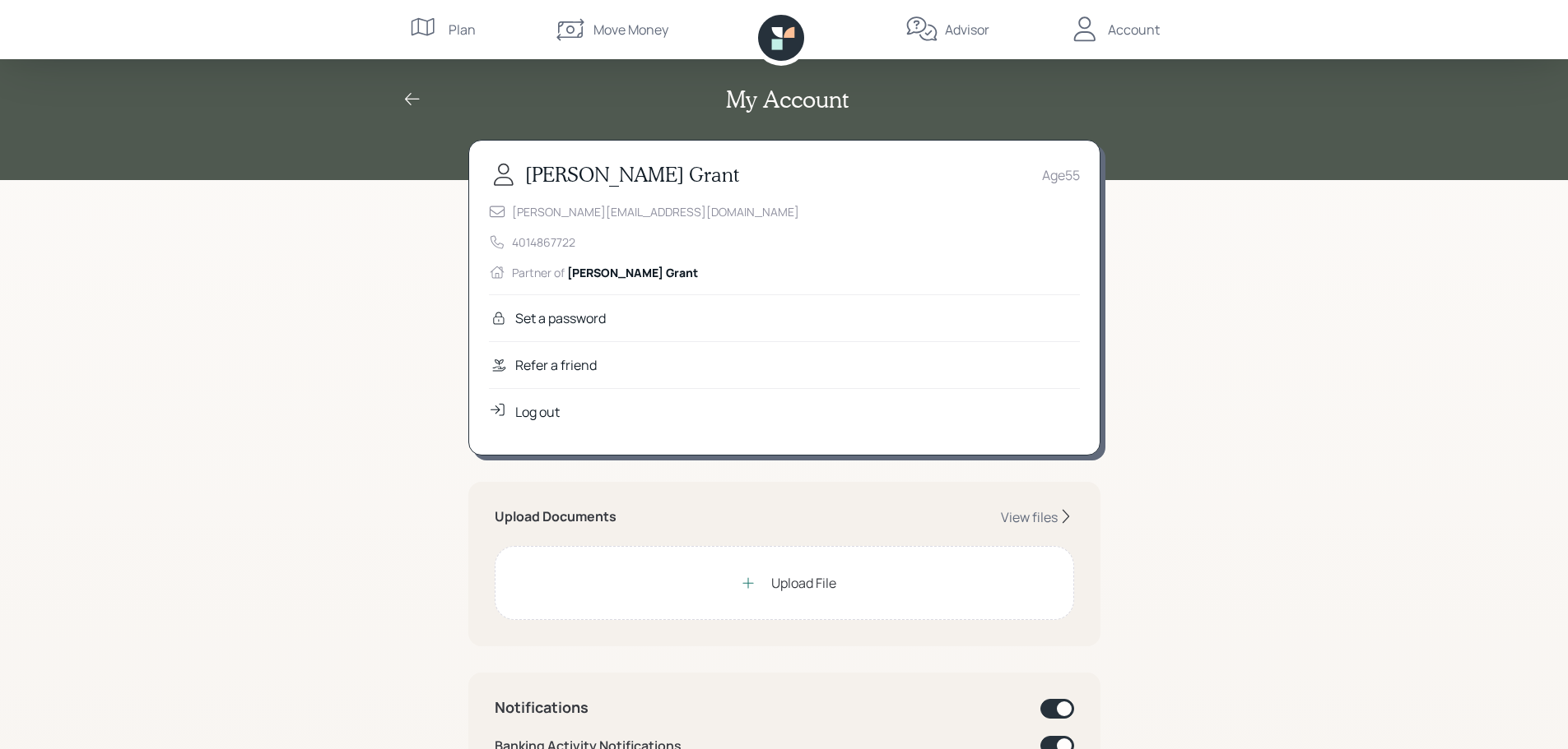
click at [541, 366] on div "Refer a friend" at bounding box center [556, 366] width 82 height 20
